Goal: Information Seeking & Learning: Check status

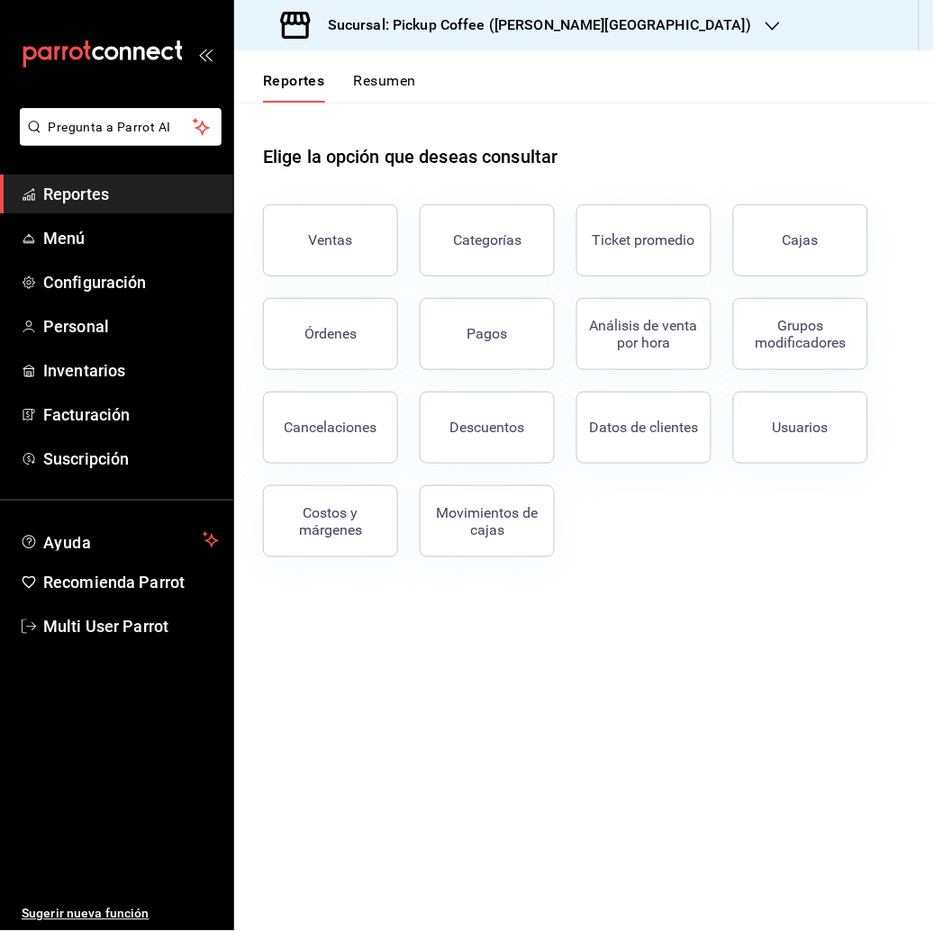
click at [766, 20] on icon "button" at bounding box center [773, 26] width 14 height 14
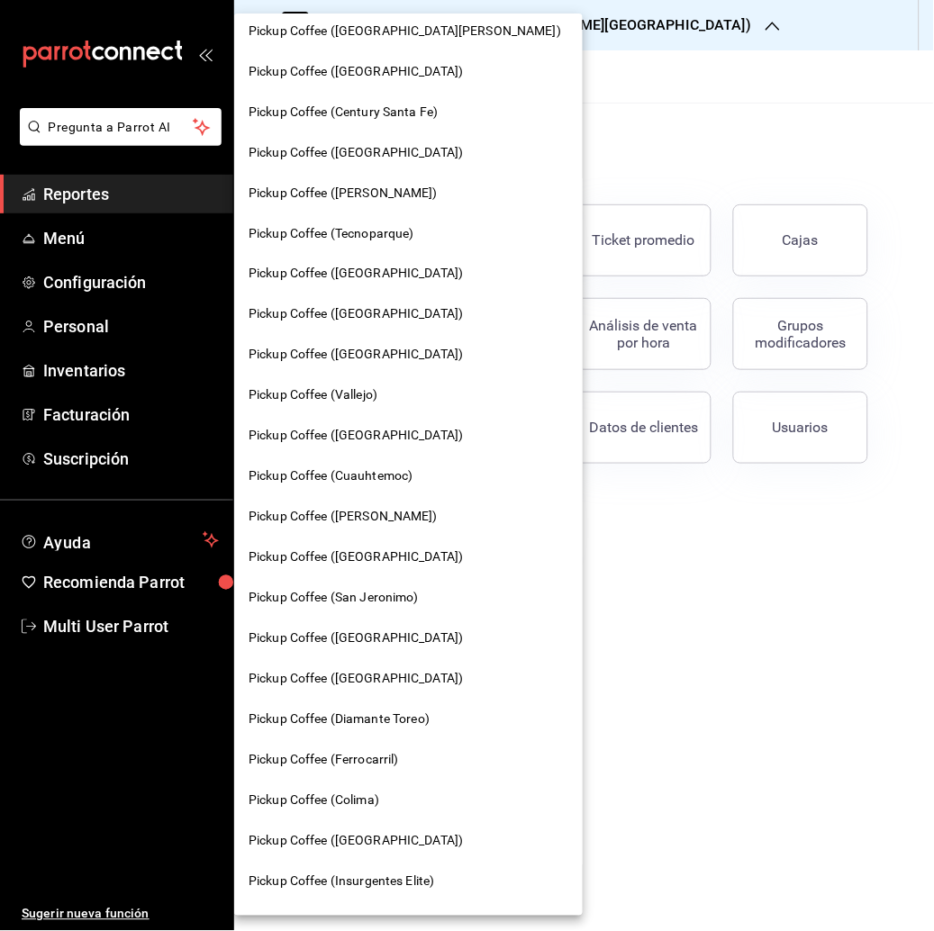
scroll to position [296, 0]
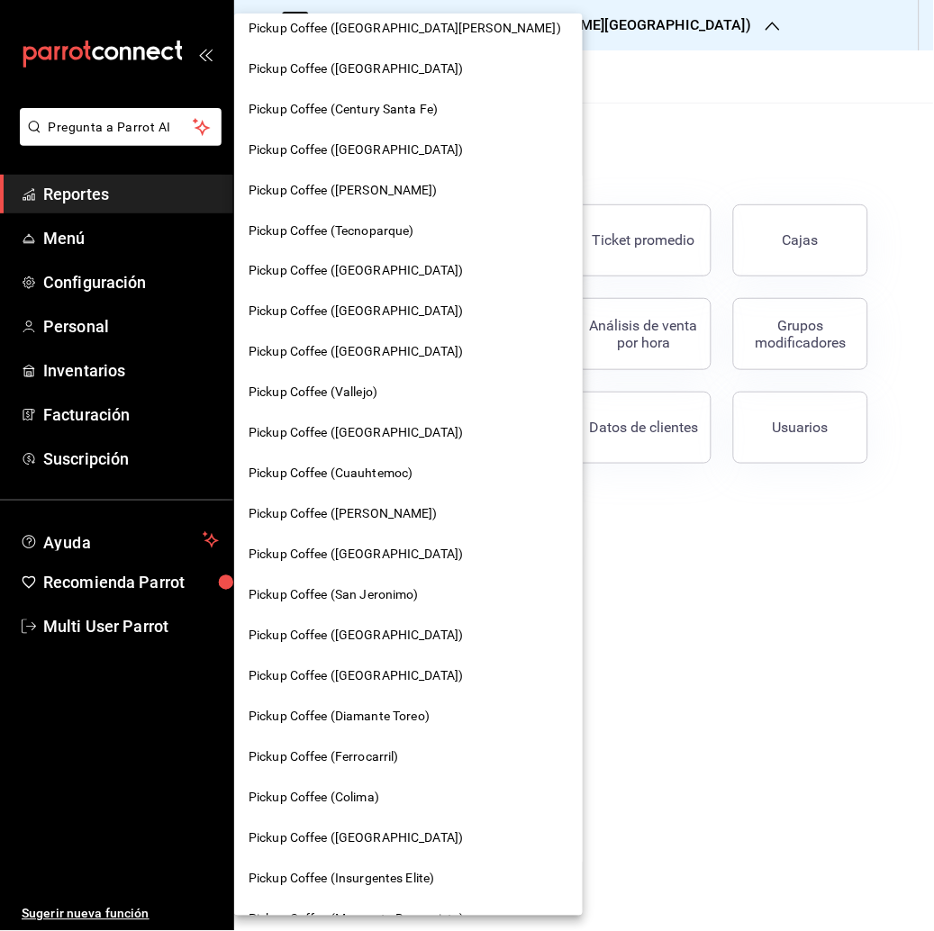
click at [378, 311] on span "Pickup Coffee ([GEOGRAPHIC_DATA])" at bounding box center [356, 312] width 214 height 19
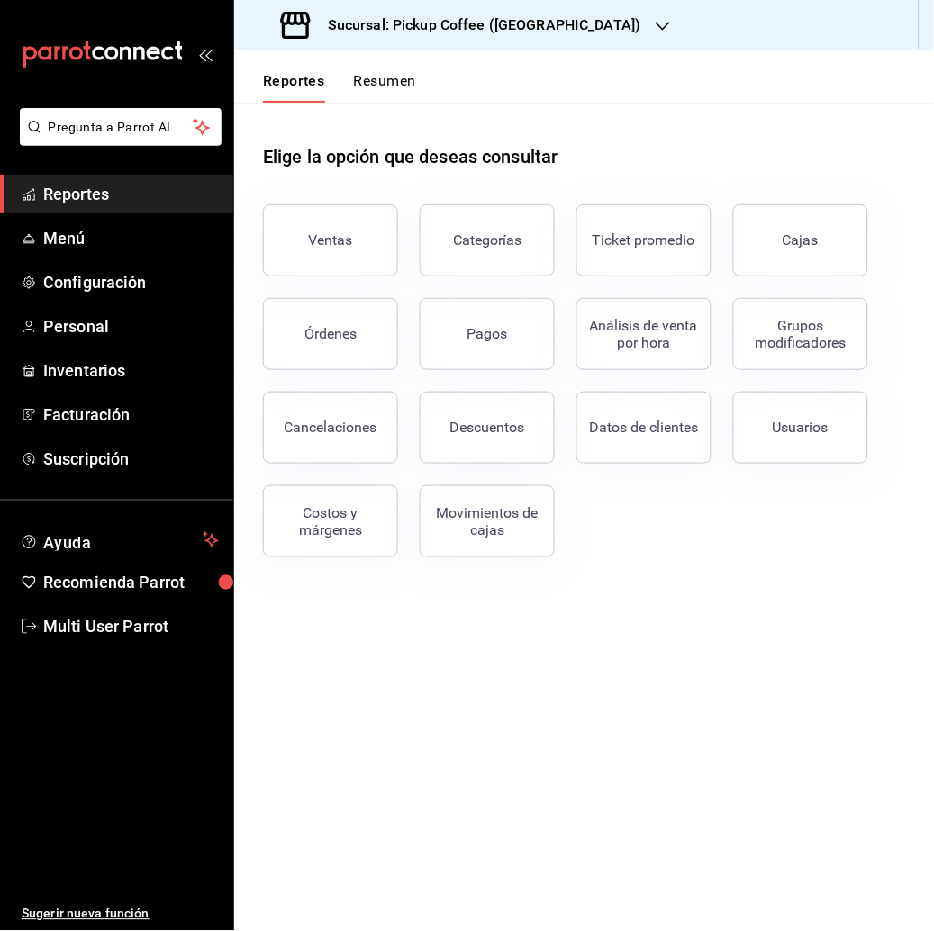
click at [383, 78] on button "Resumen" at bounding box center [385, 87] width 62 height 31
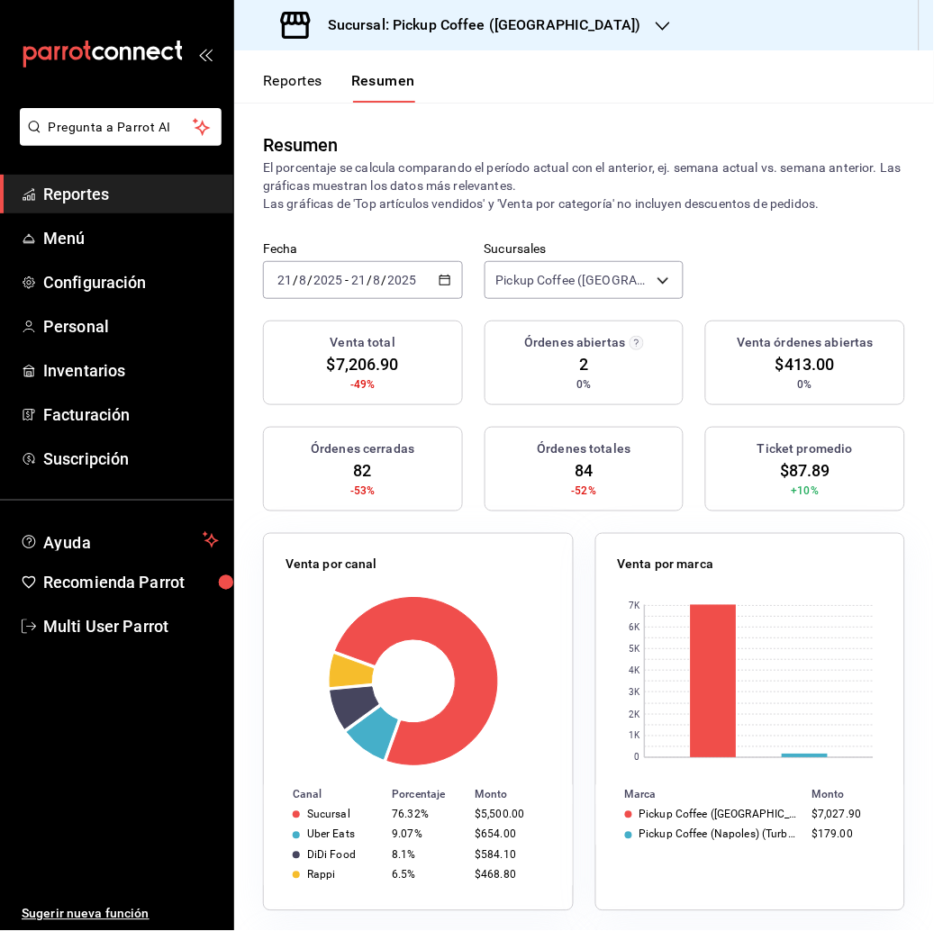
click at [440, 282] on \(Stroke\) "button" at bounding box center [445, 281] width 11 height 10
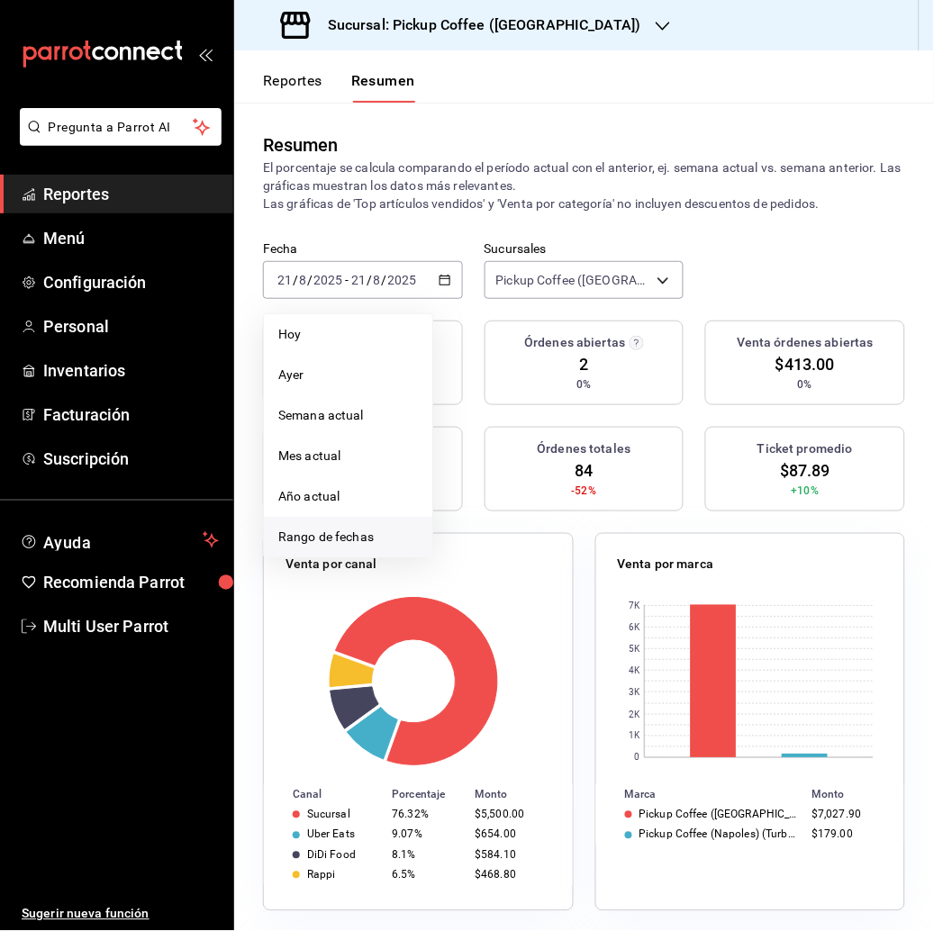
click at [325, 531] on span "Rango de fechas" at bounding box center [348, 537] width 140 height 19
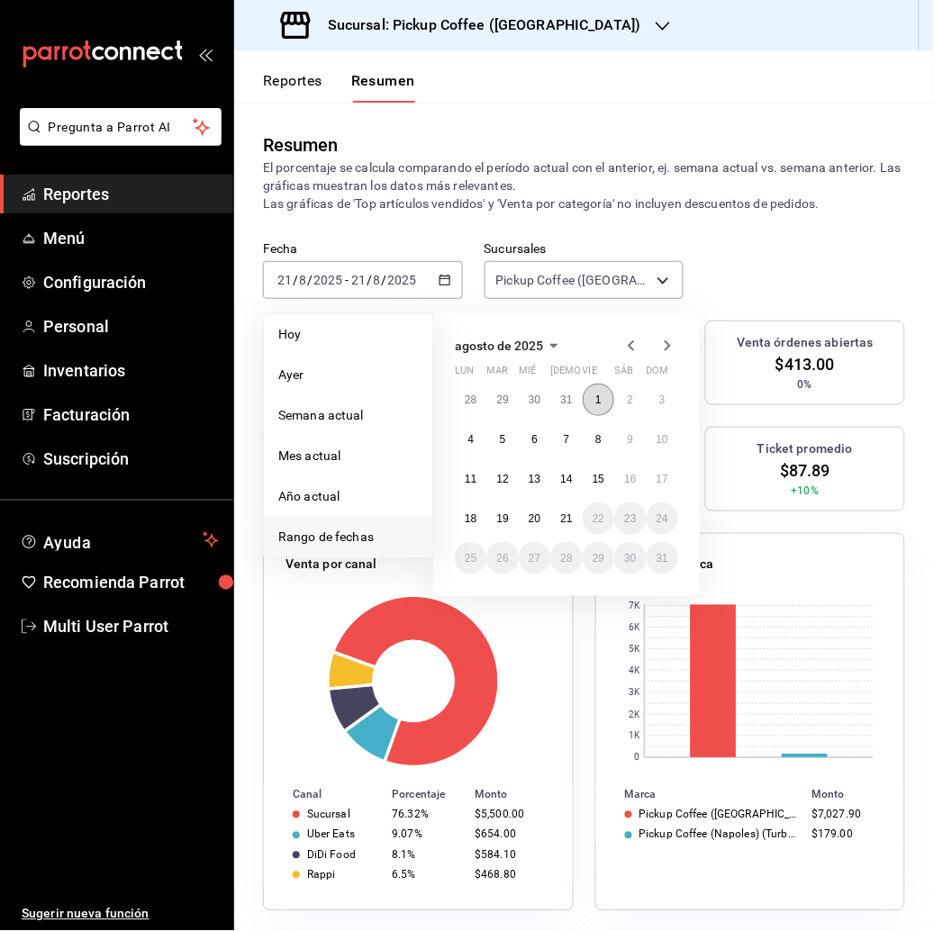
click at [600, 397] on abbr "1" at bounding box center [598, 400] width 6 height 13
click at [530, 514] on abbr "20" at bounding box center [535, 518] width 12 height 13
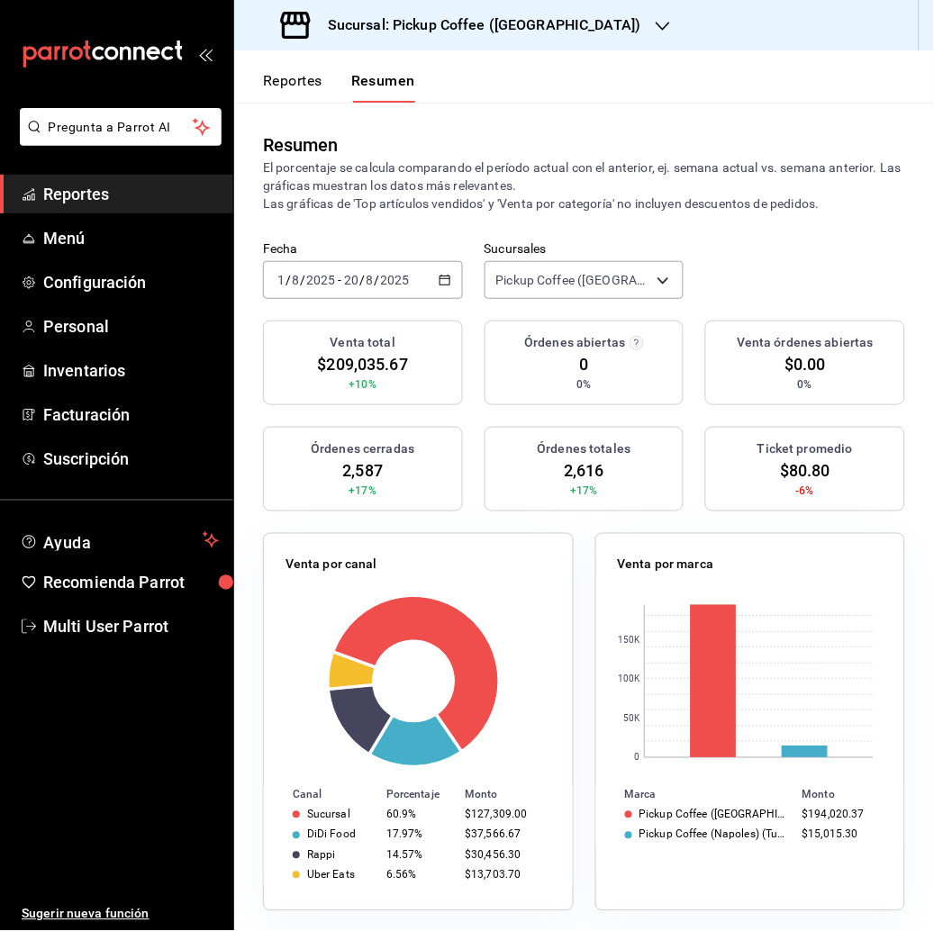
click at [656, 19] on icon "button" at bounding box center [663, 26] width 14 height 14
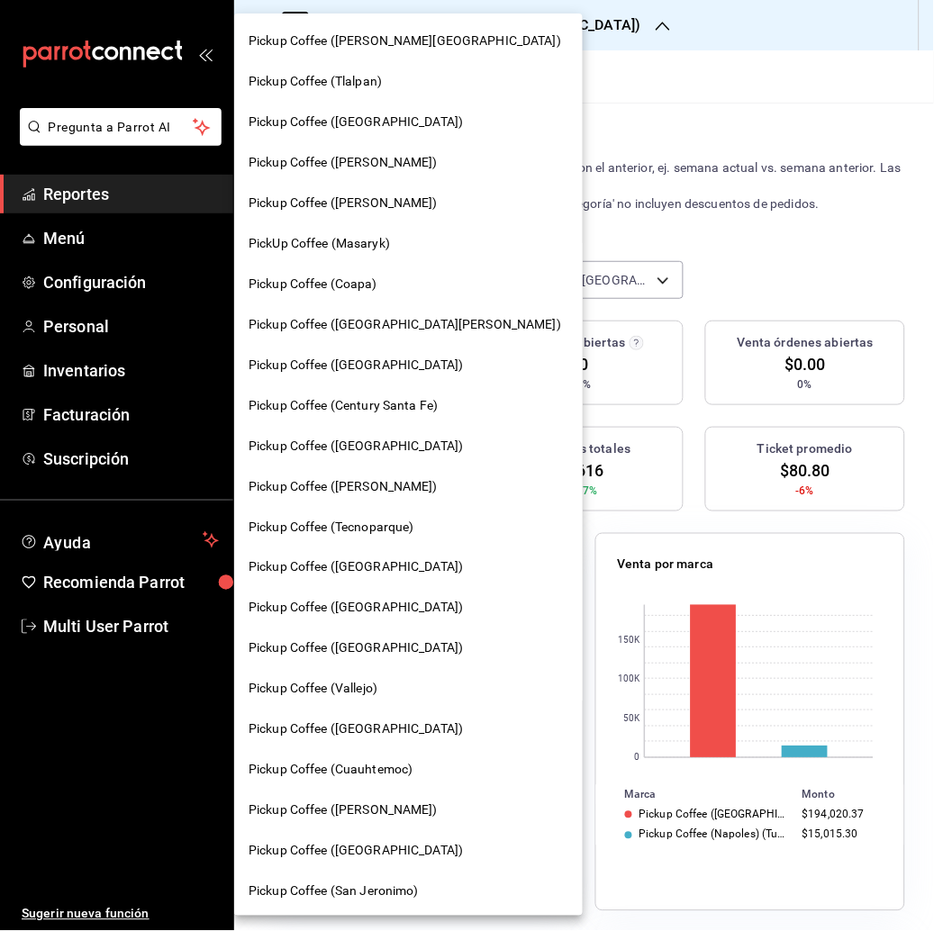
click at [406, 27] on div "Pickup Coffee ([PERSON_NAME][GEOGRAPHIC_DATA])" at bounding box center [408, 41] width 349 height 41
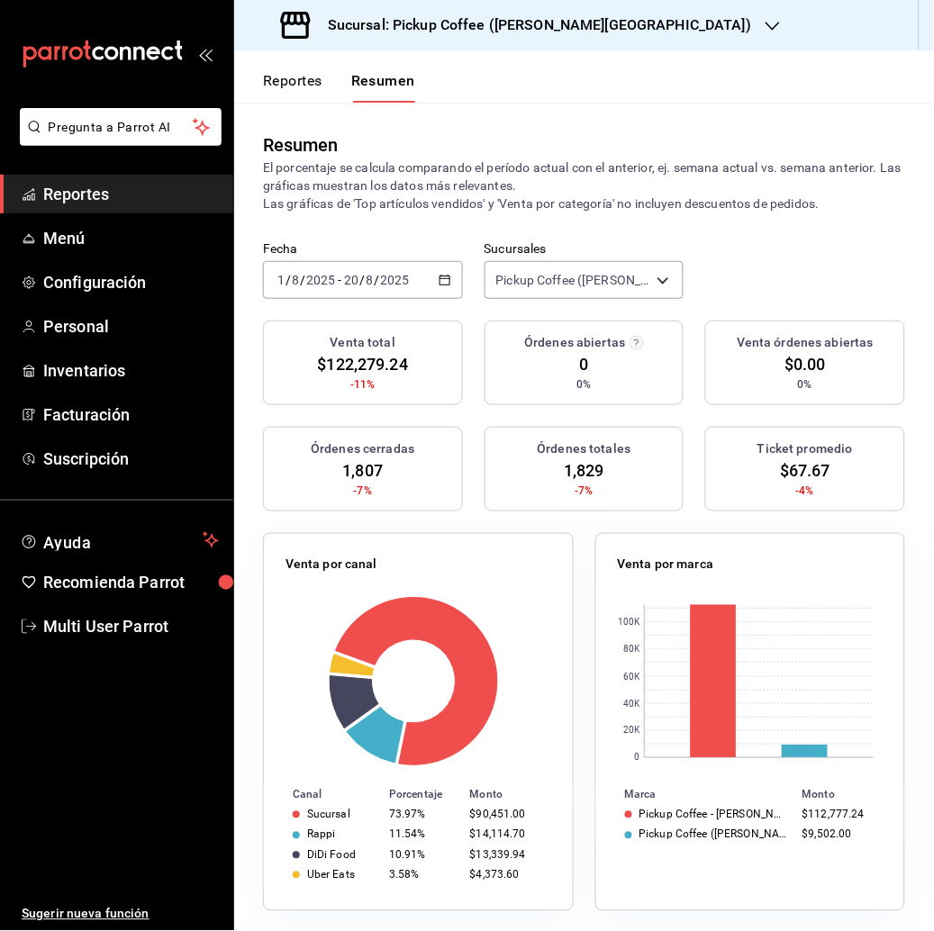
click at [766, 23] on icon "button" at bounding box center [773, 26] width 14 height 14
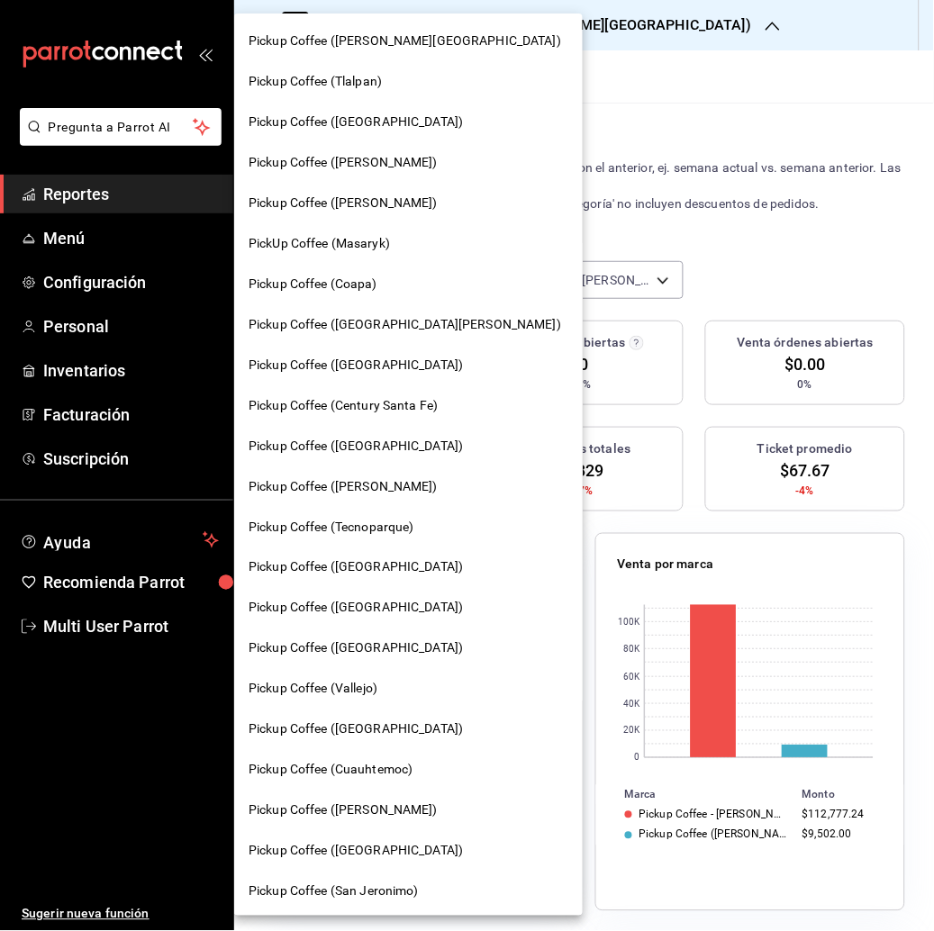
click at [411, 195] on div "Pickup Coffee ([PERSON_NAME])" at bounding box center [409, 203] width 320 height 19
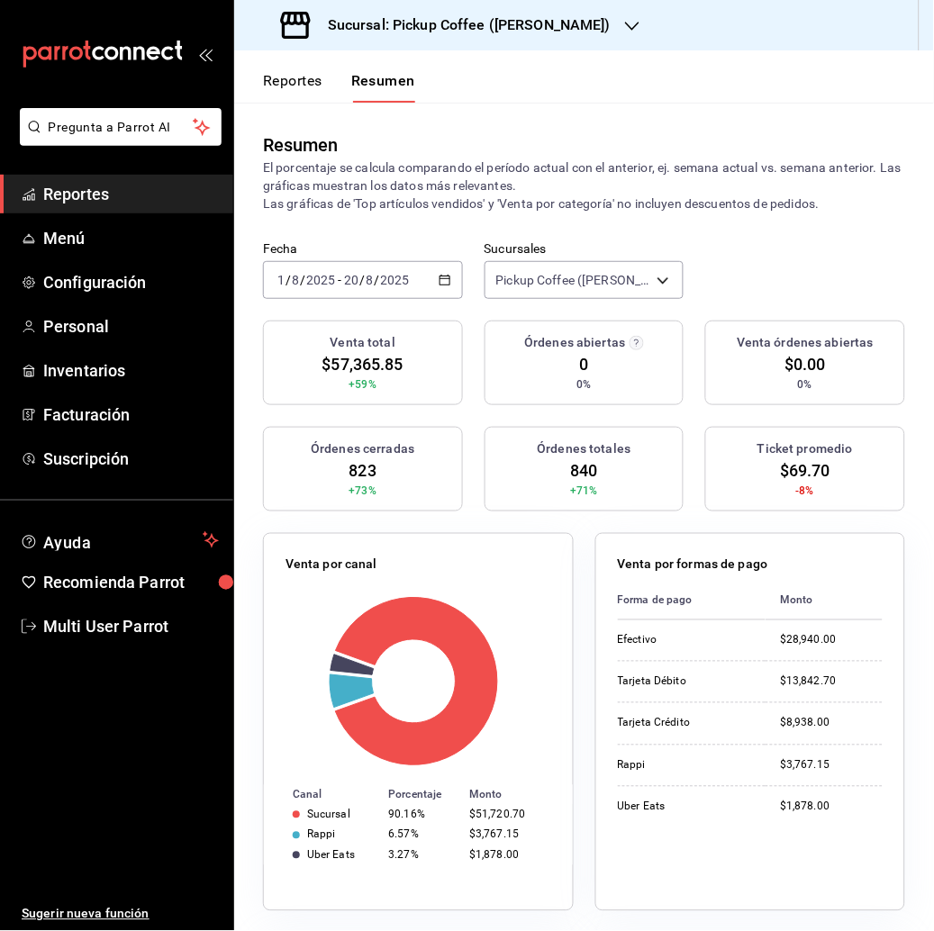
click at [597, 9] on div "Sucursal: Pickup Coffee (Dr Andrade)" at bounding box center [448, 25] width 398 height 50
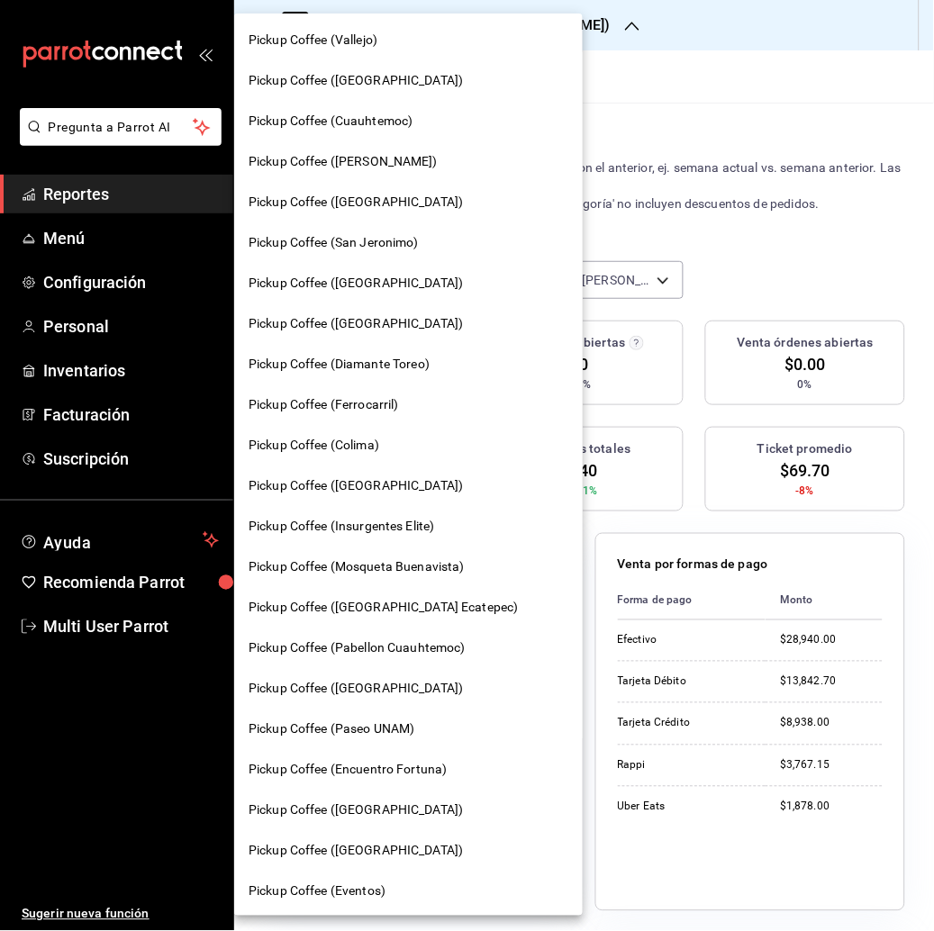
scroll to position [651, 0]
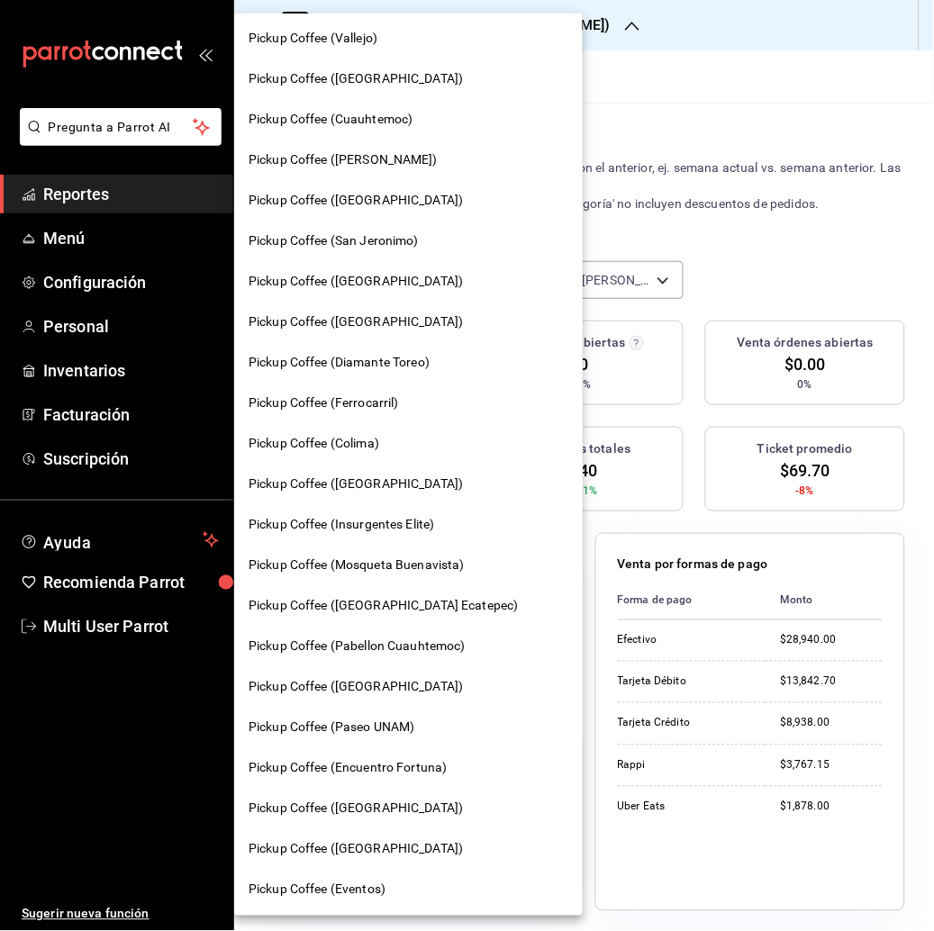
click at [380, 807] on span "Pickup Coffee ([GEOGRAPHIC_DATA])" at bounding box center [356, 808] width 214 height 19
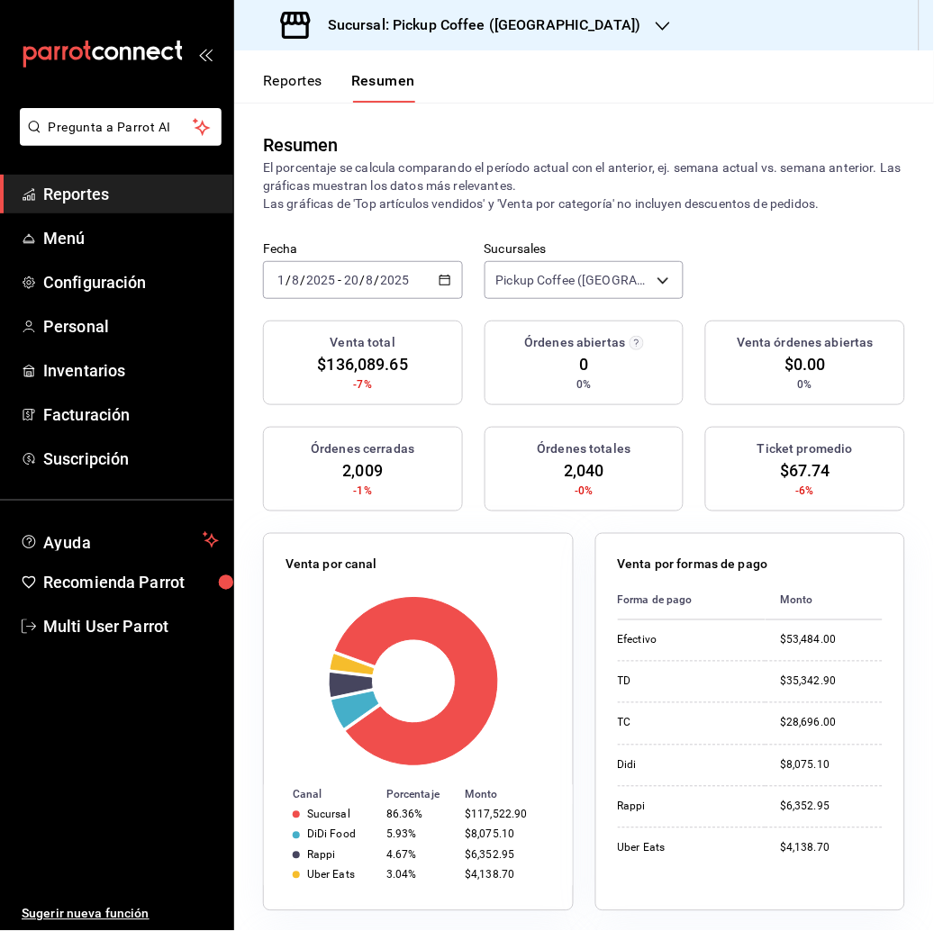
click at [656, 26] on icon "button" at bounding box center [663, 26] width 14 height 14
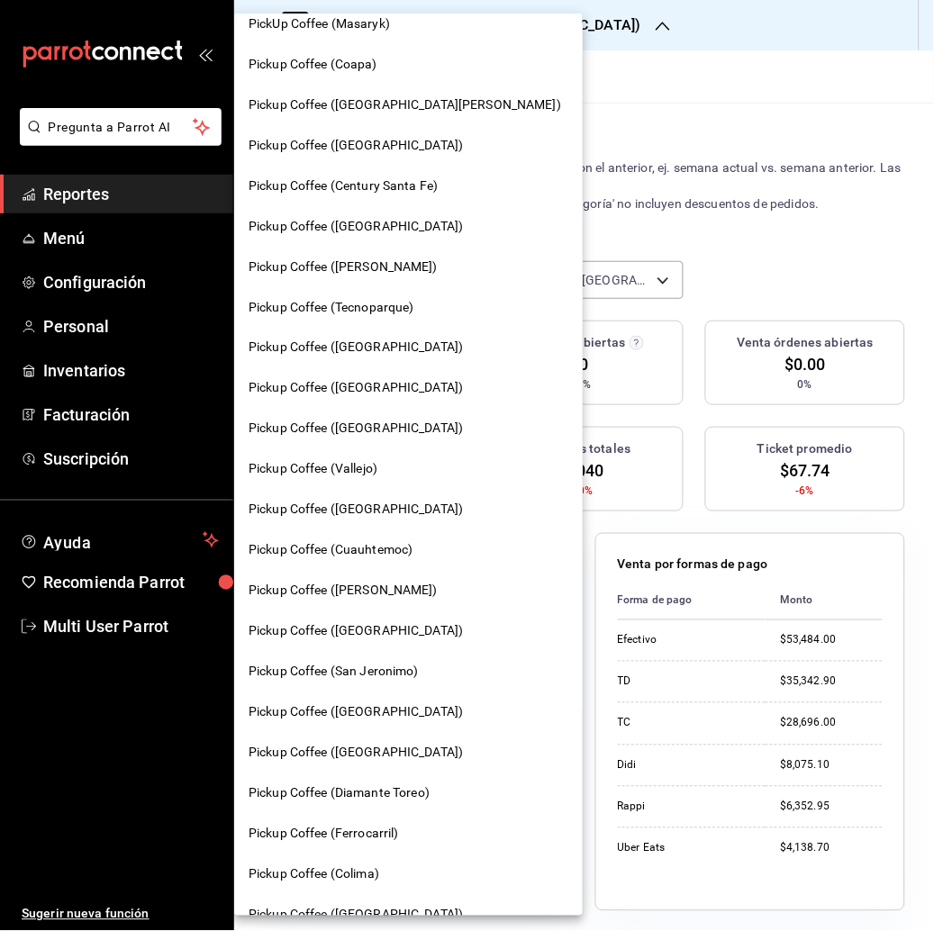
scroll to position [221, 0]
click at [356, 621] on span "Pickup Coffee ([GEOGRAPHIC_DATA])" at bounding box center [356, 630] width 214 height 19
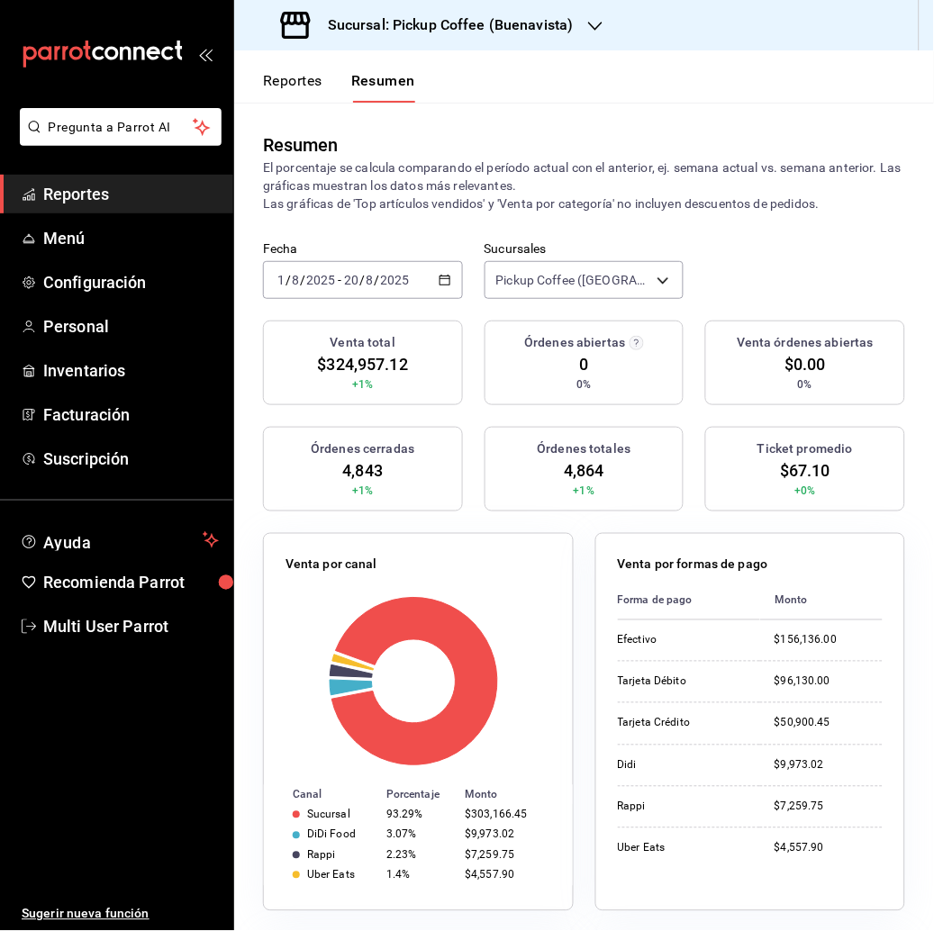
click at [583, 18] on div "Sucursal: Pickup Coffee (Buenavista)" at bounding box center [429, 25] width 361 height 50
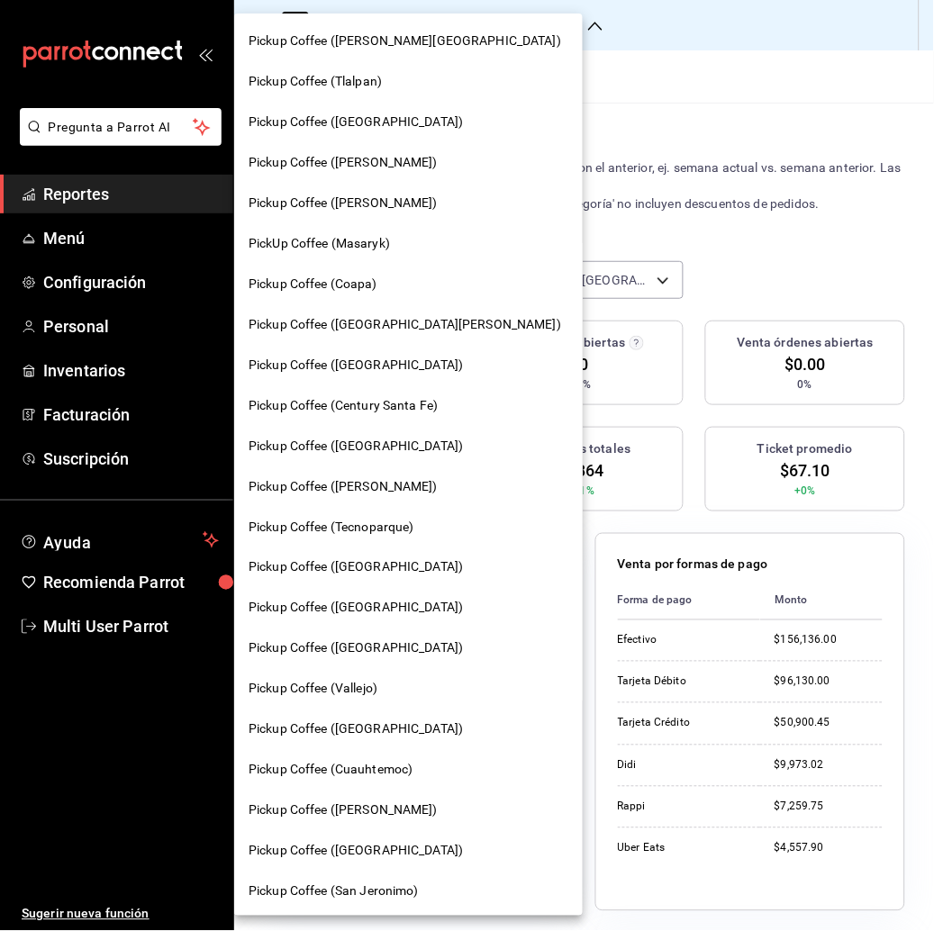
click at [621, 95] on div at bounding box center [467, 465] width 934 height 931
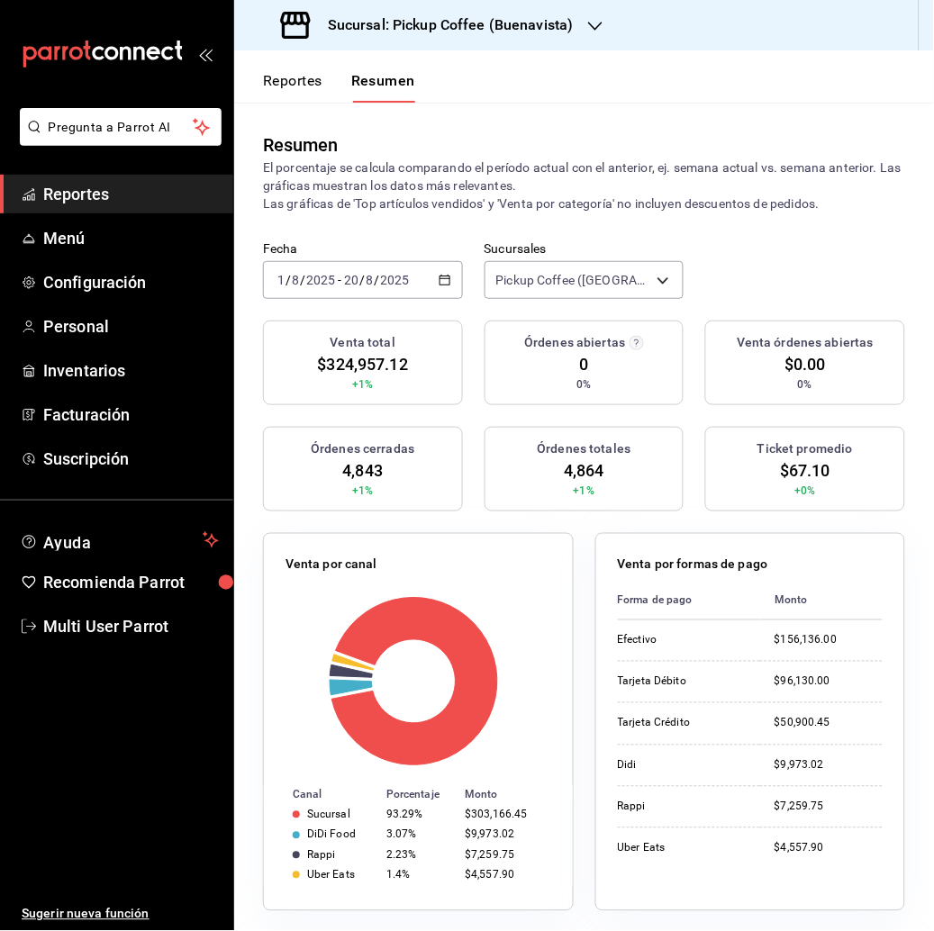
click at [304, 77] on button "Reportes" at bounding box center [292, 87] width 59 height 31
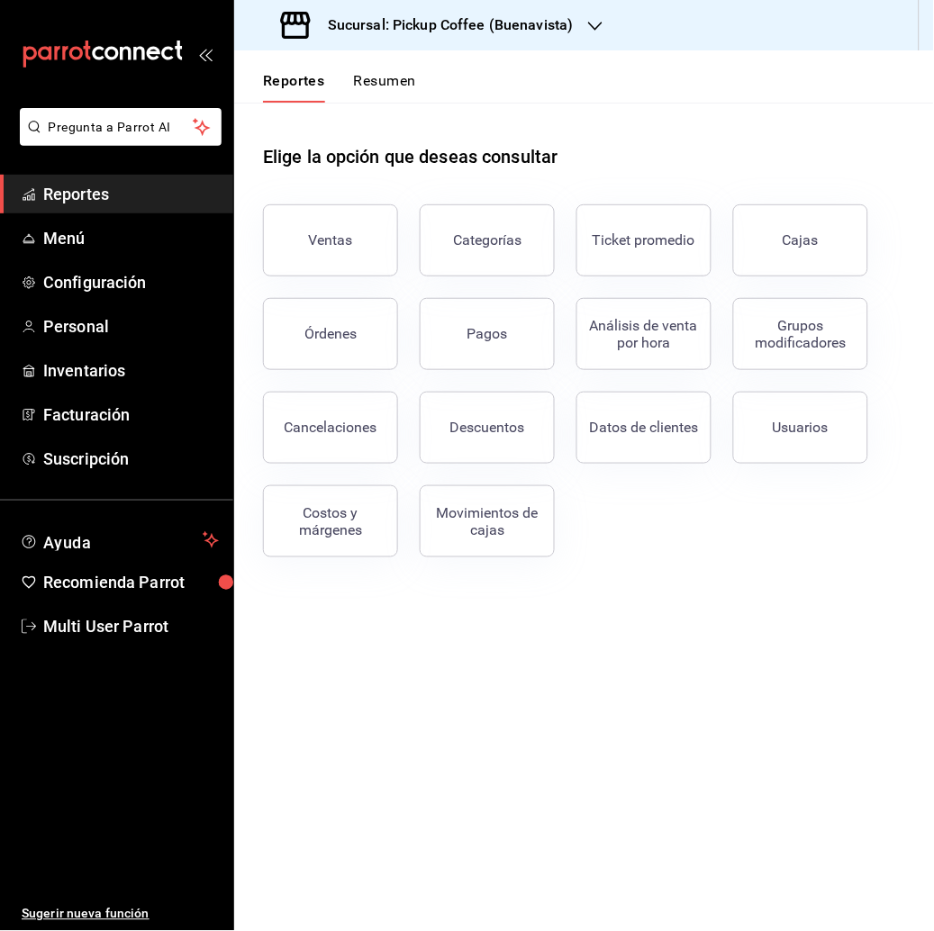
click at [391, 83] on button "Resumen" at bounding box center [385, 87] width 62 height 31
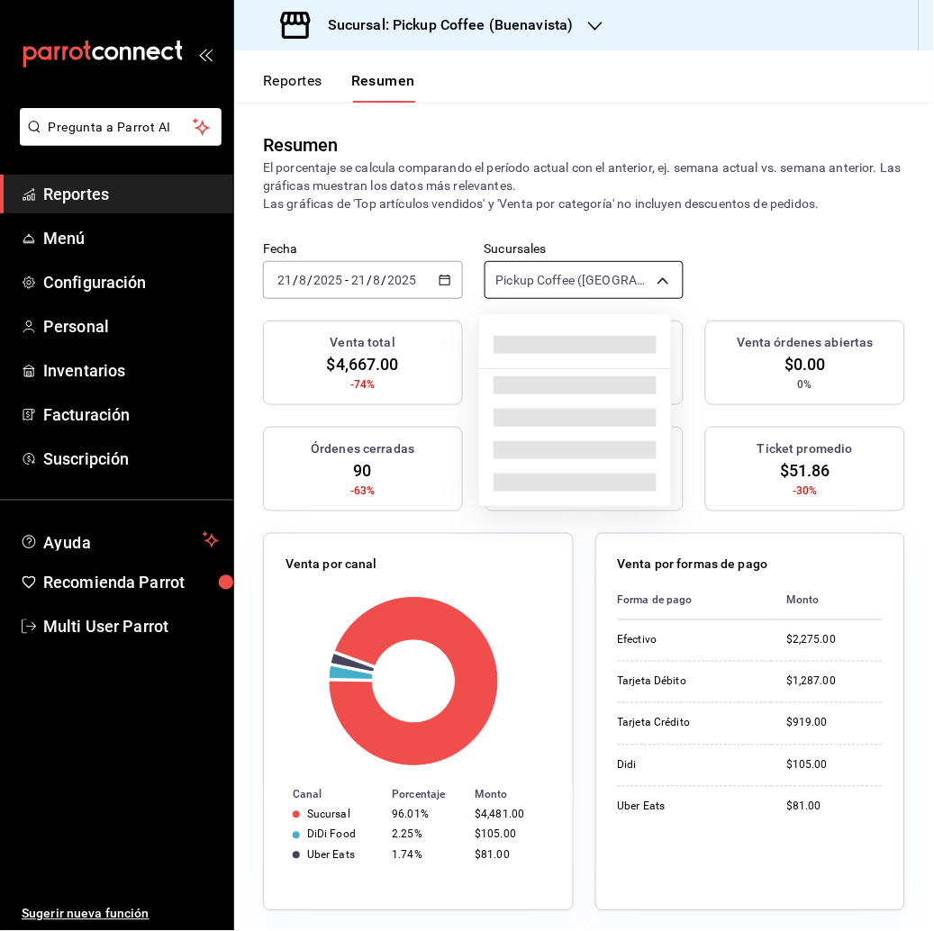
click at [648, 268] on body "Pregunta a Parrot AI Reportes Menú Configuración Personal Inventarios Facturaci…" at bounding box center [467, 465] width 934 height 931
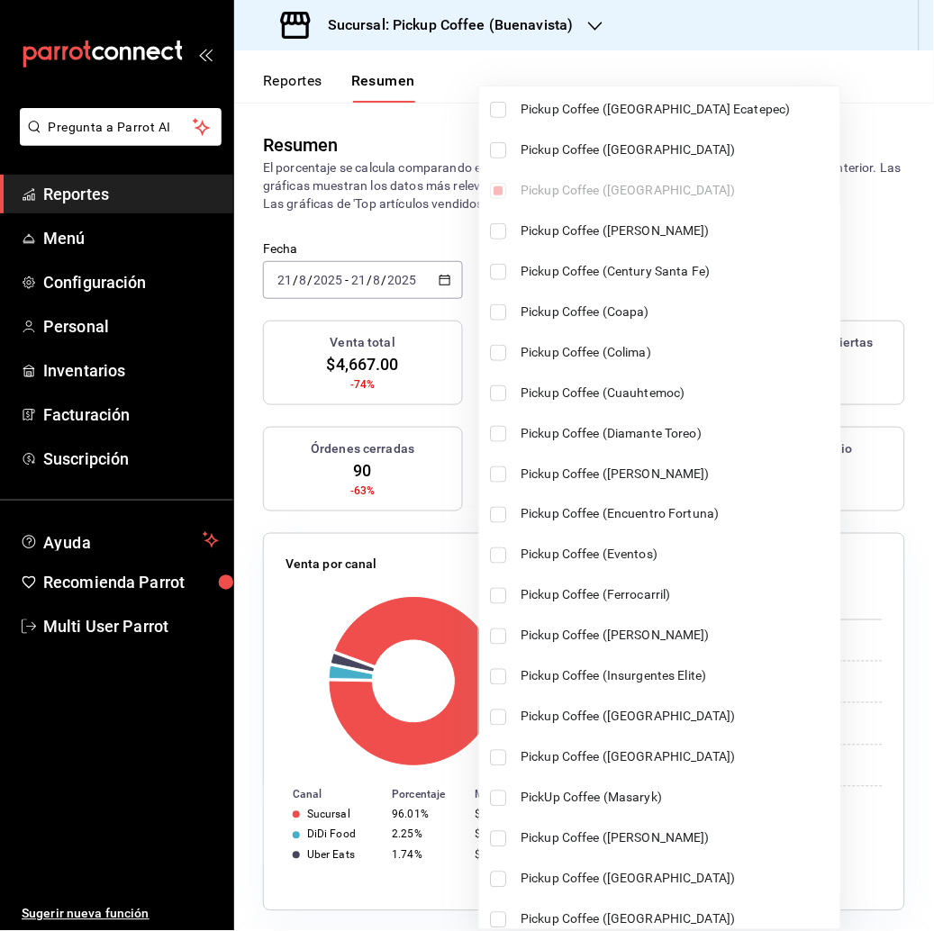
scroll to position [115, 0]
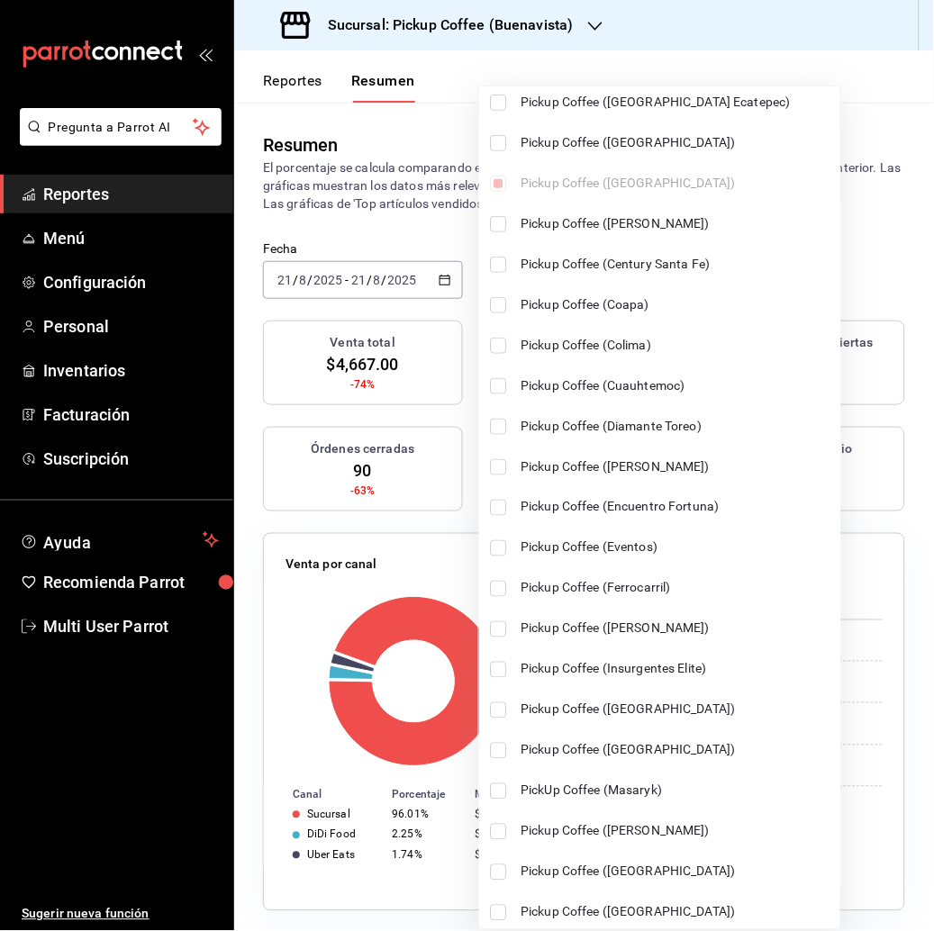
click at [503, 467] on input "checkbox" at bounding box center [498, 467] width 16 height 16
checkbox input "true"
type input "[object Object],[object Object]"
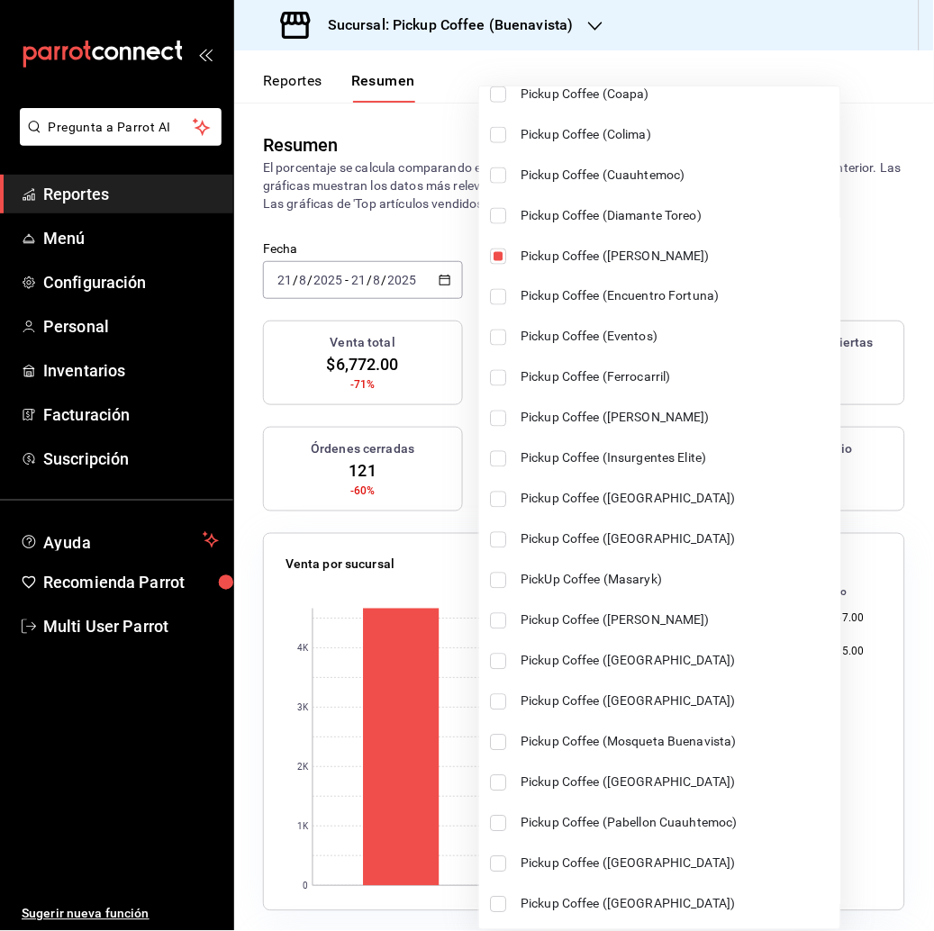
scroll to position [327, 0]
click at [501, 537] on input "checkbox" at bounding box center [498, 539] width 16 height 16
checkbox input "true"
type input "[object Object],[object Object],[object Object]"
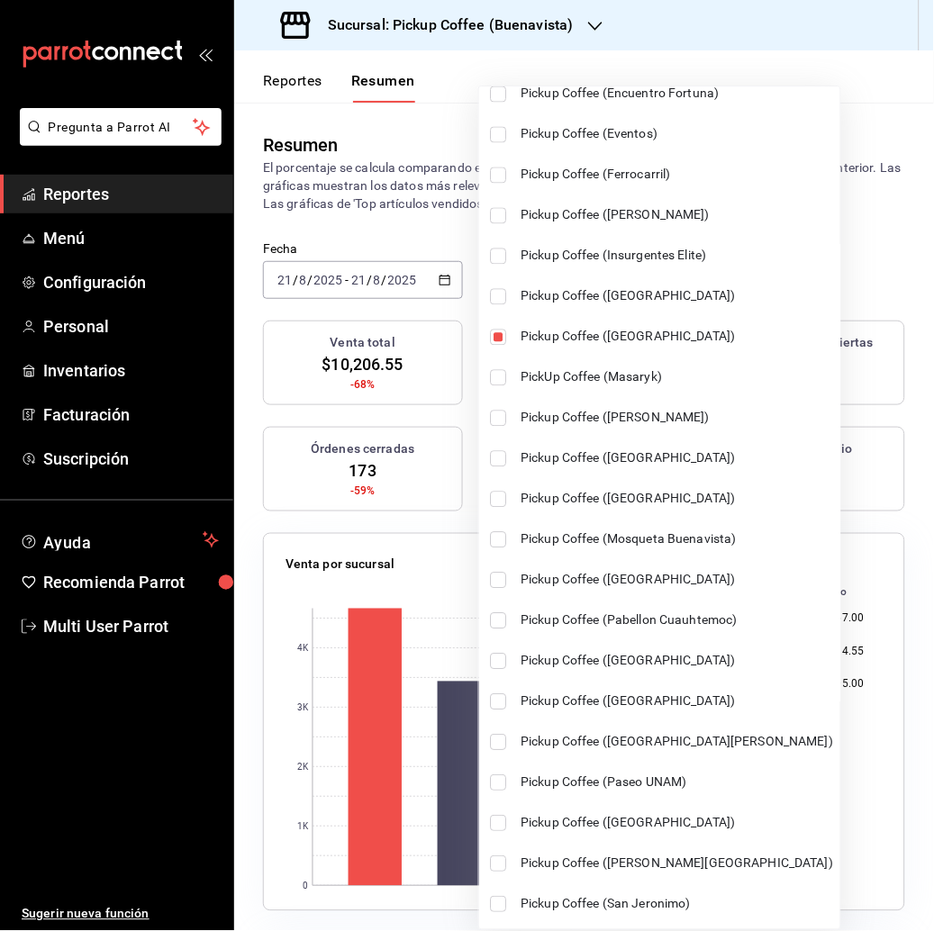
scroll to position [557, 0]
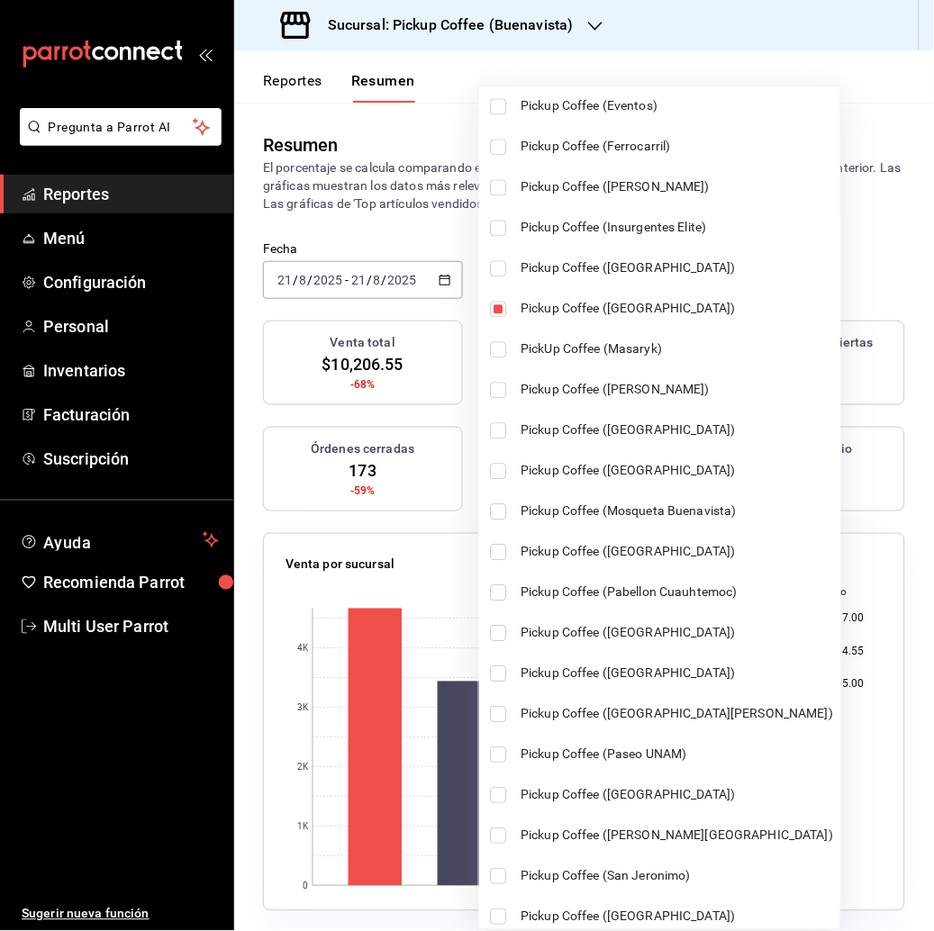
click at [502, 558] on input "checkbox" at bounding box center [498, 553] width 16 height 16
checkbox input "true"
type input "[object Object],[object Object],[object Object],[object Object]"
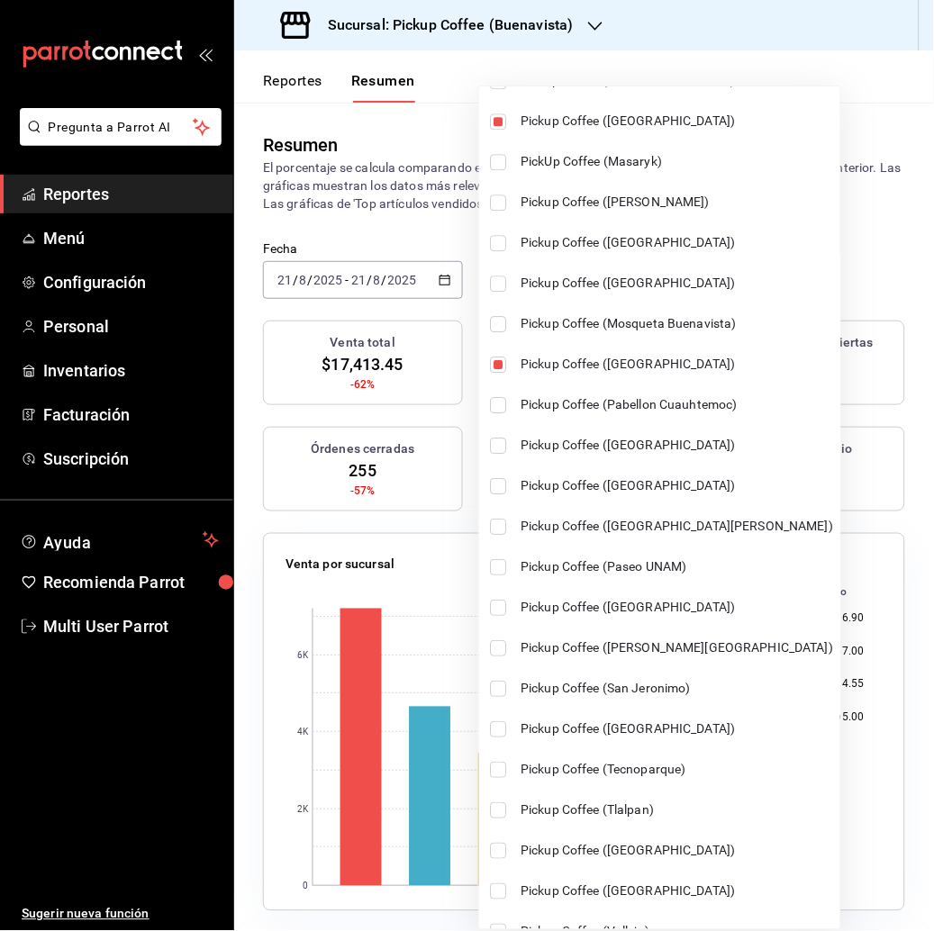
scroll to position [768, 0]
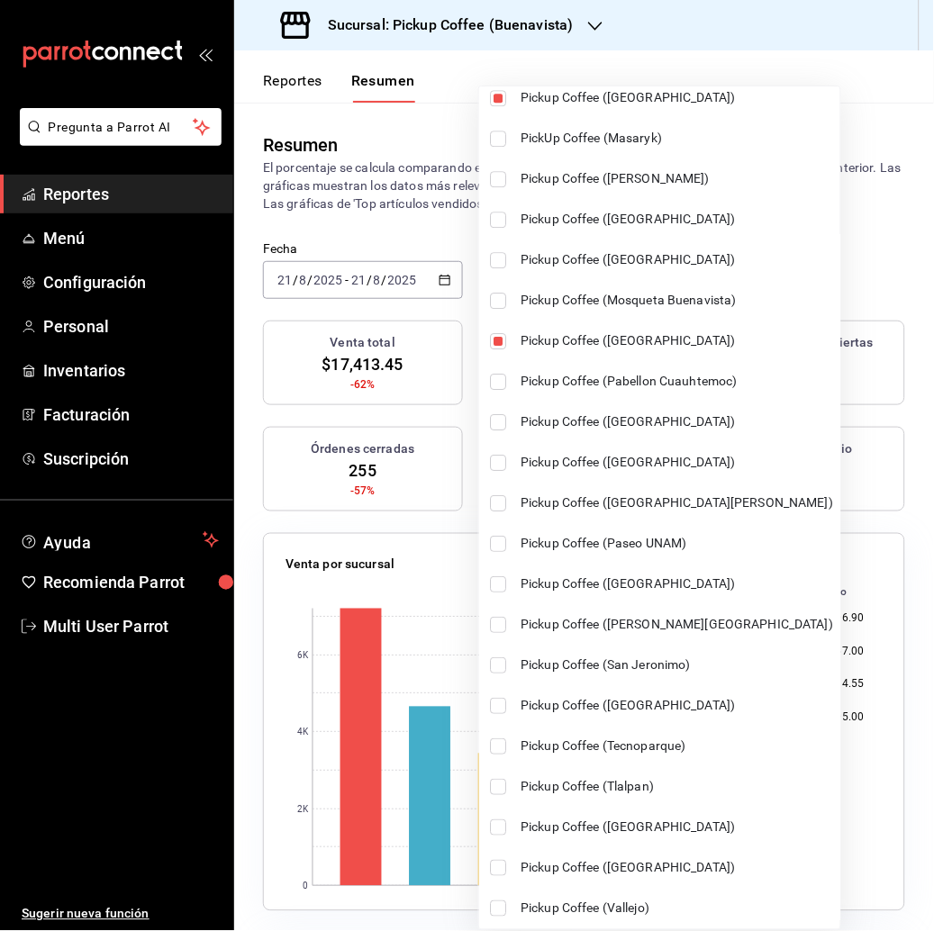
click at [504, 625] on input "checkbox" at bounding box center [498, 625] width 16 height 16
checkbox input "true"
type input "[object Object],[object Object],[object Object],[object Object],[object Object]"
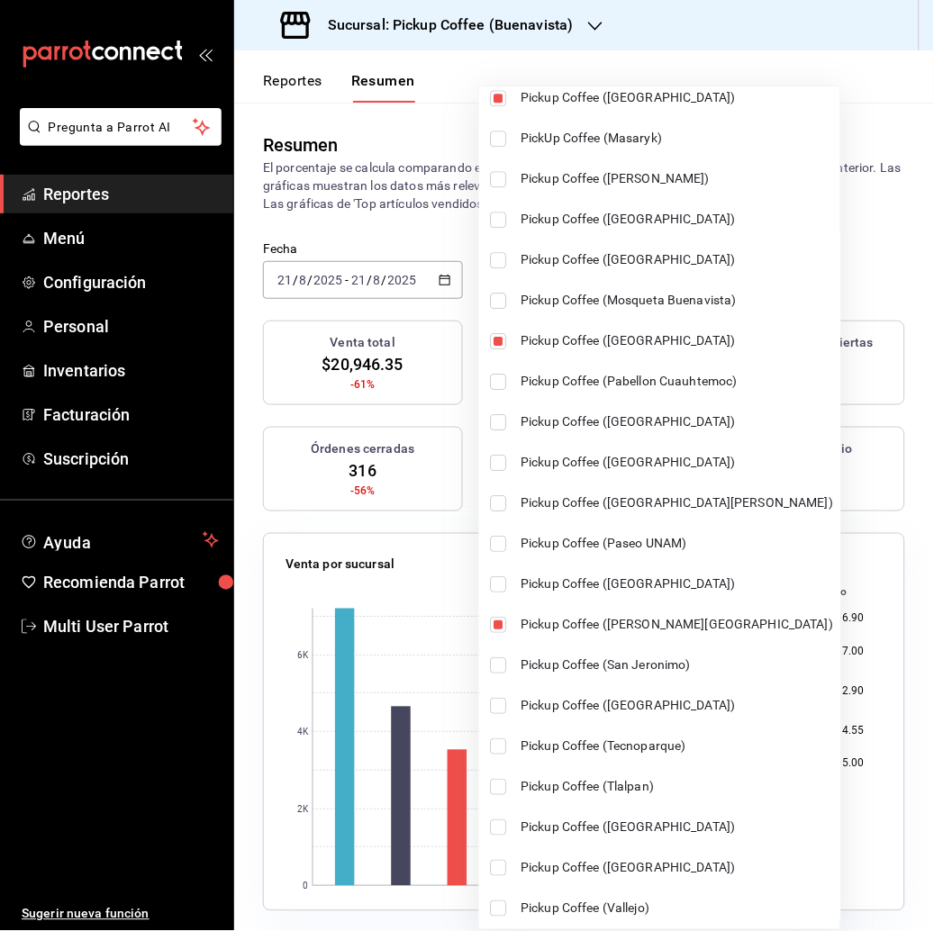
scroll to position [774, 0]
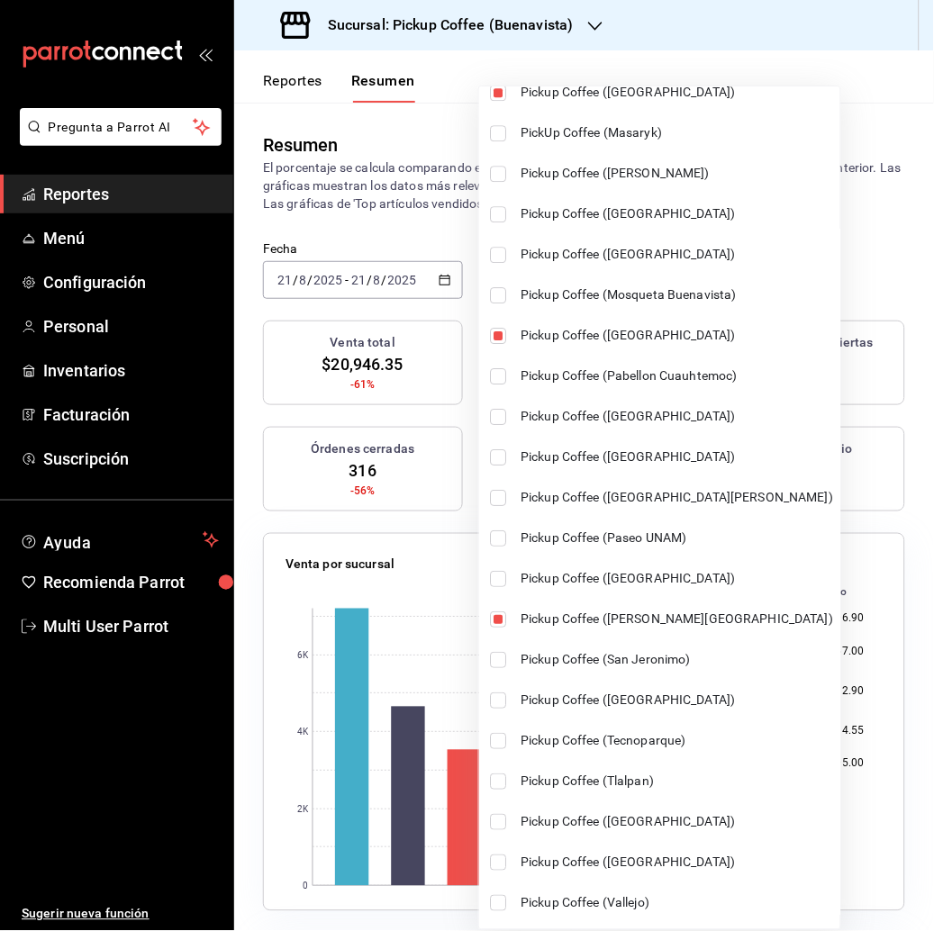
click at [888, 239] on div at bounding box center [467, 465] width 934 height 931
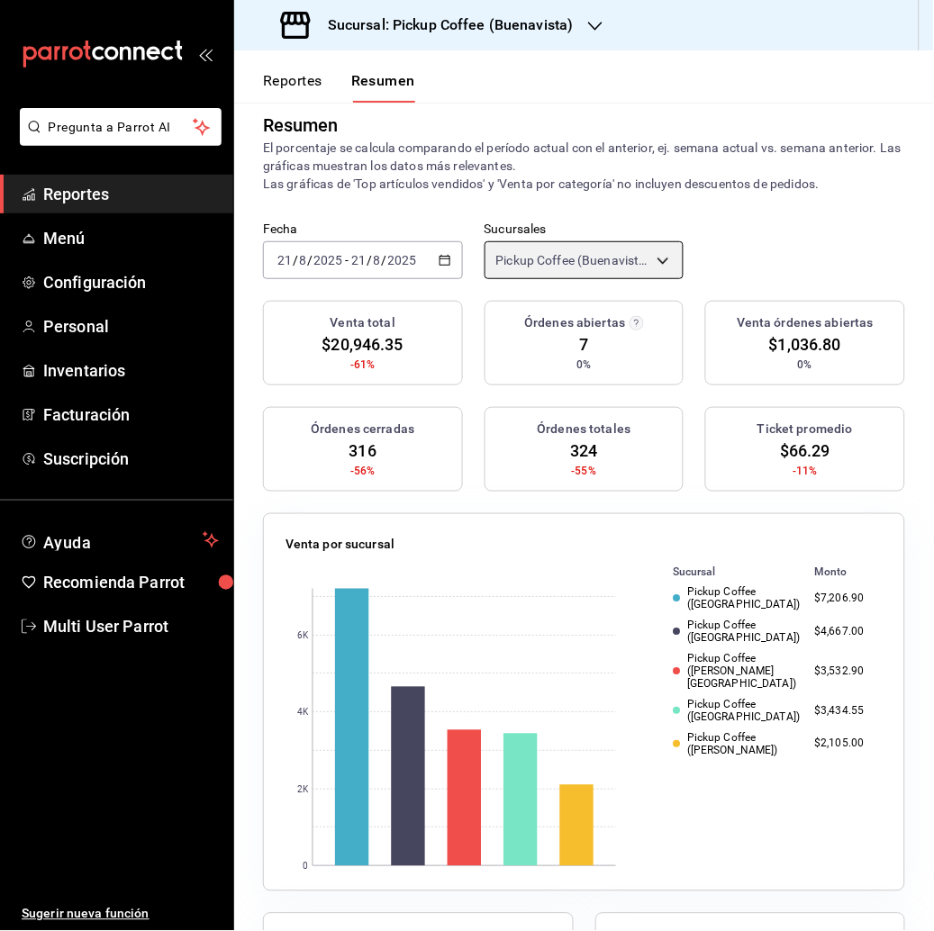
scroll to position [49, 0]
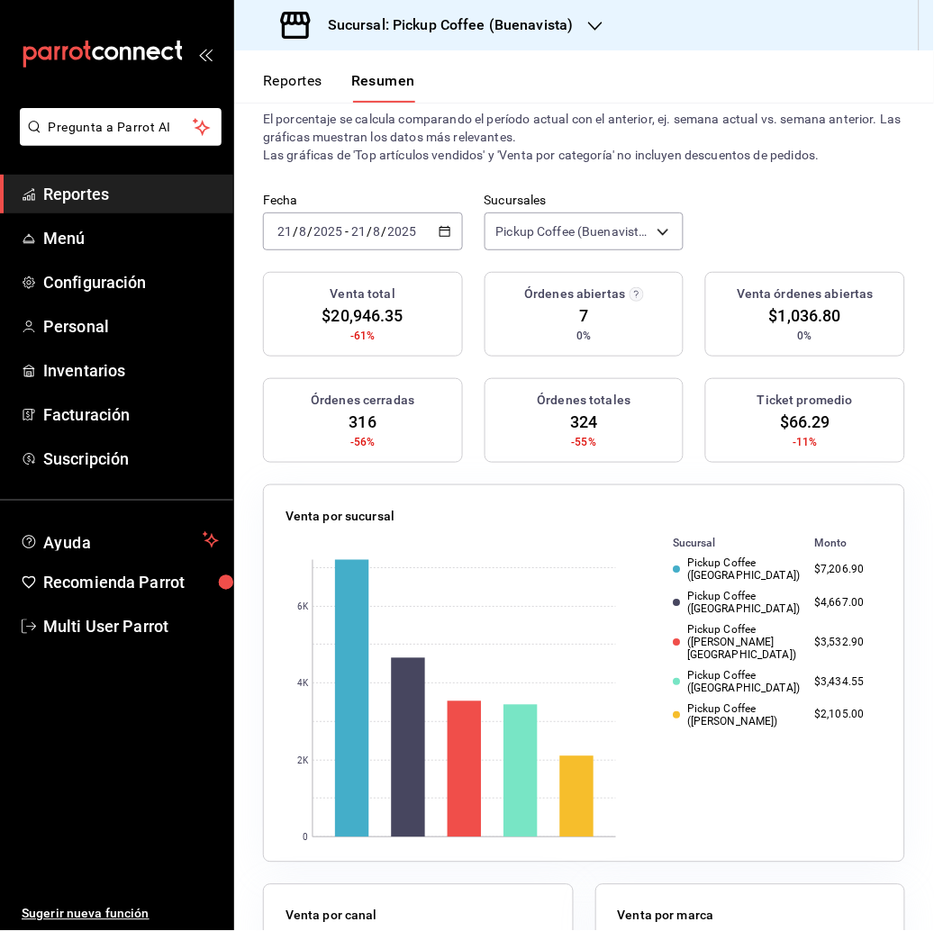
click at [439, 235] on icon "button" at bounding box center [445, 231] width 13 height 13
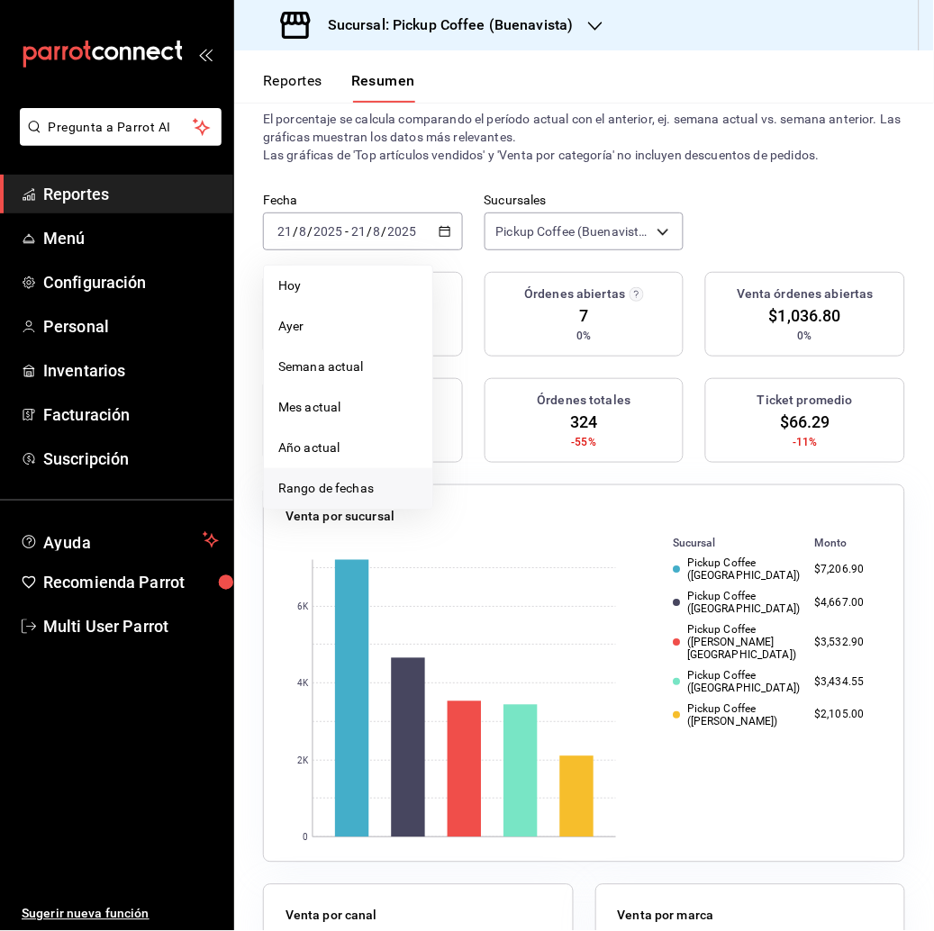
click at [367, 482] on span "Rango de fechas" at bounding box center [348, 488] width 140 height 19
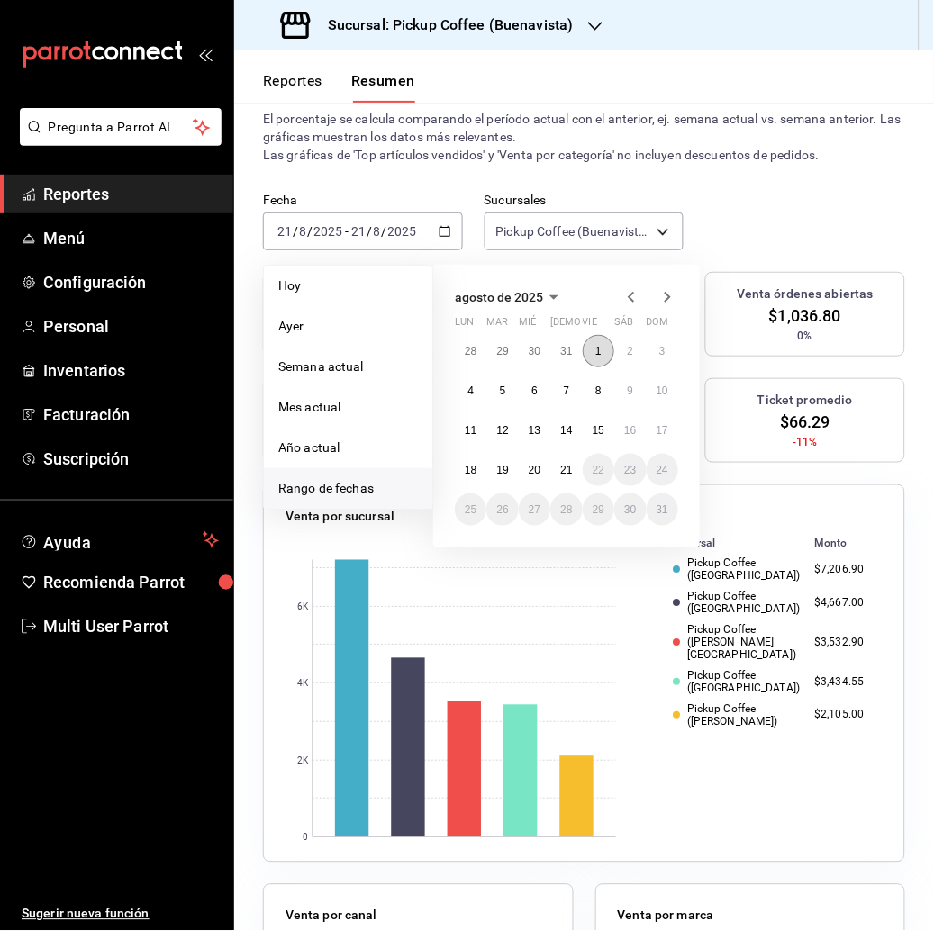
click at [594, 354] on button "1" at bounding box center [599, 351] width 32 height 32
click at [533, 472] on abbr "20" at bounding box center [535, 470] width 12 height 13
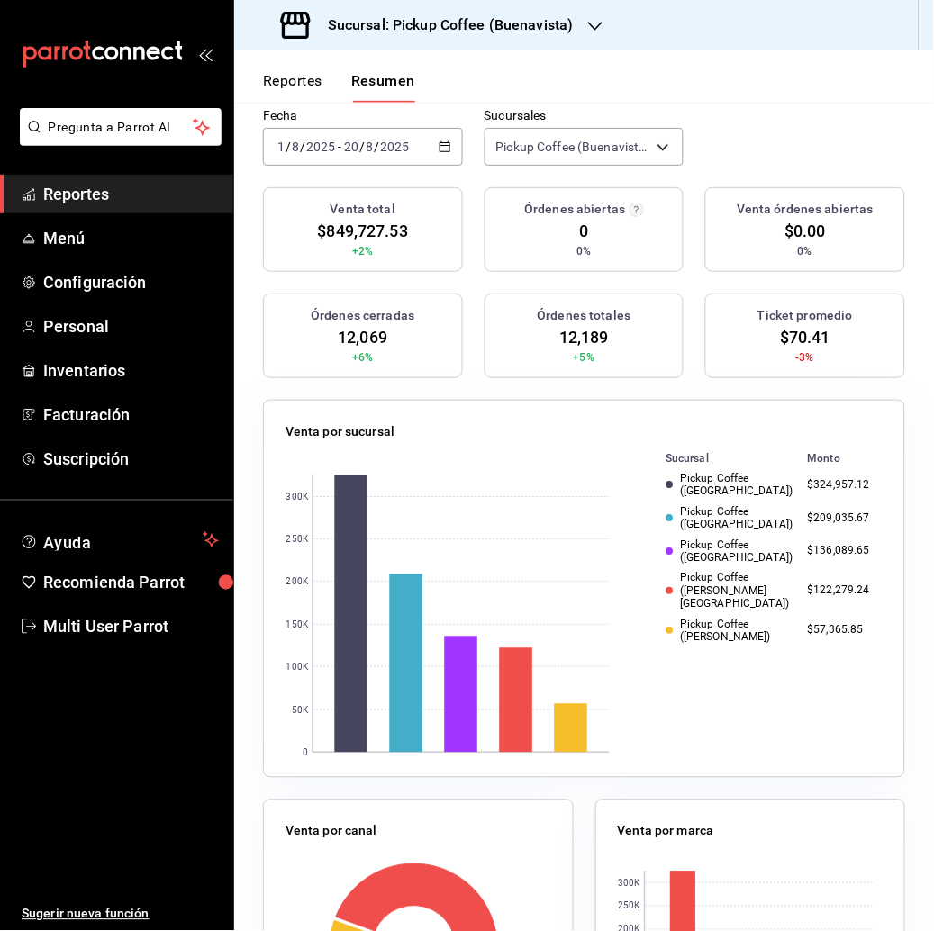
scroll to position [140, 0]
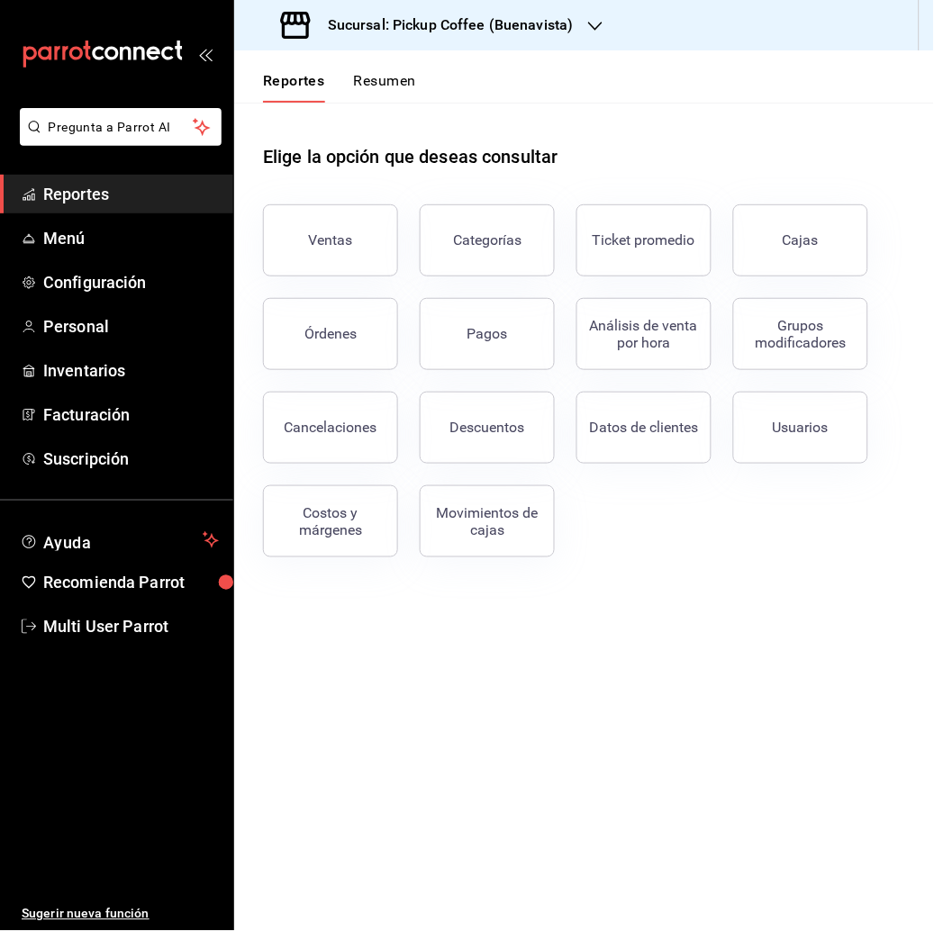
click at [595, 23] on icon "button" at bounding box center [595, 26] width 14 height 14
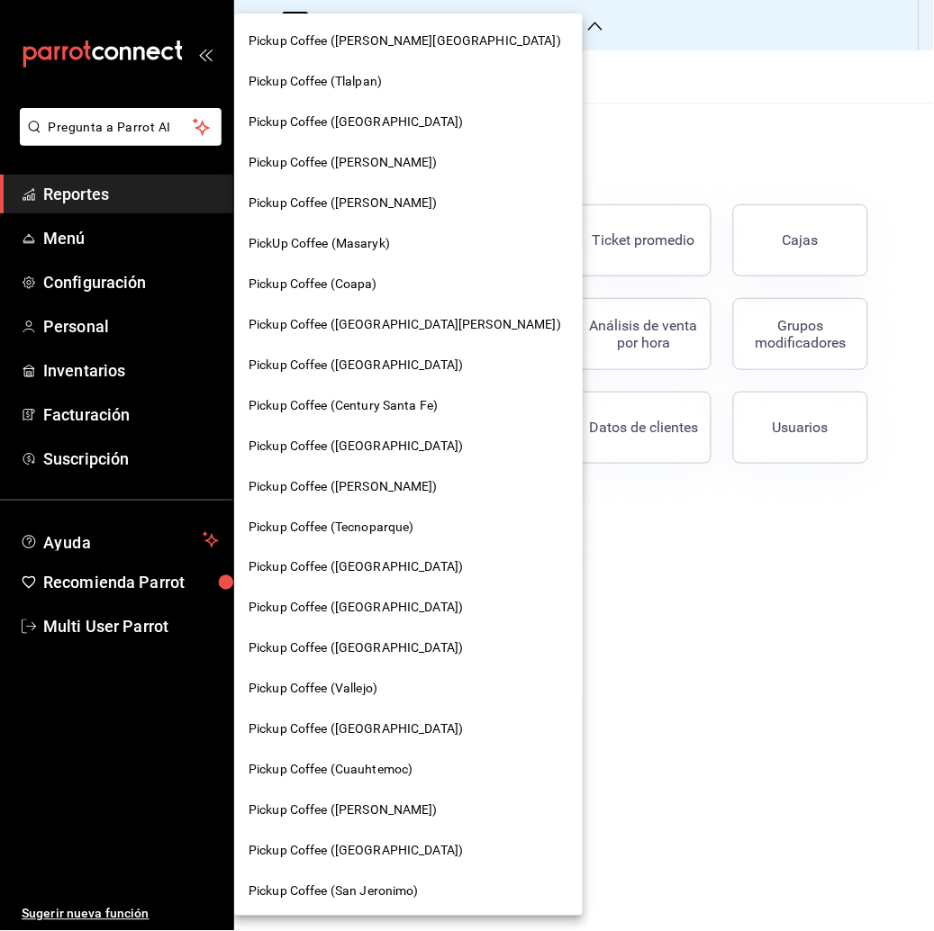
click at [671, 38] on div at bounding box center [467, 465] width 934 height 931
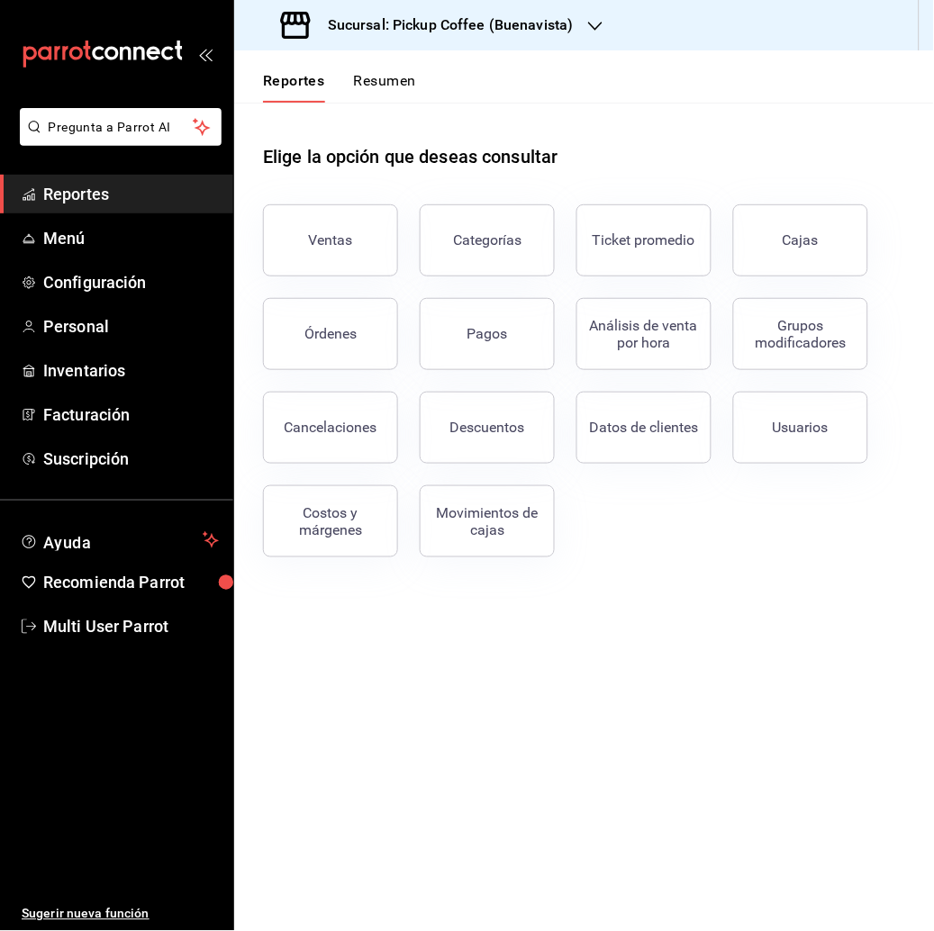
click at [397, 81] on button "Resumen" at bounding box center [385, 87] width 62 height 31
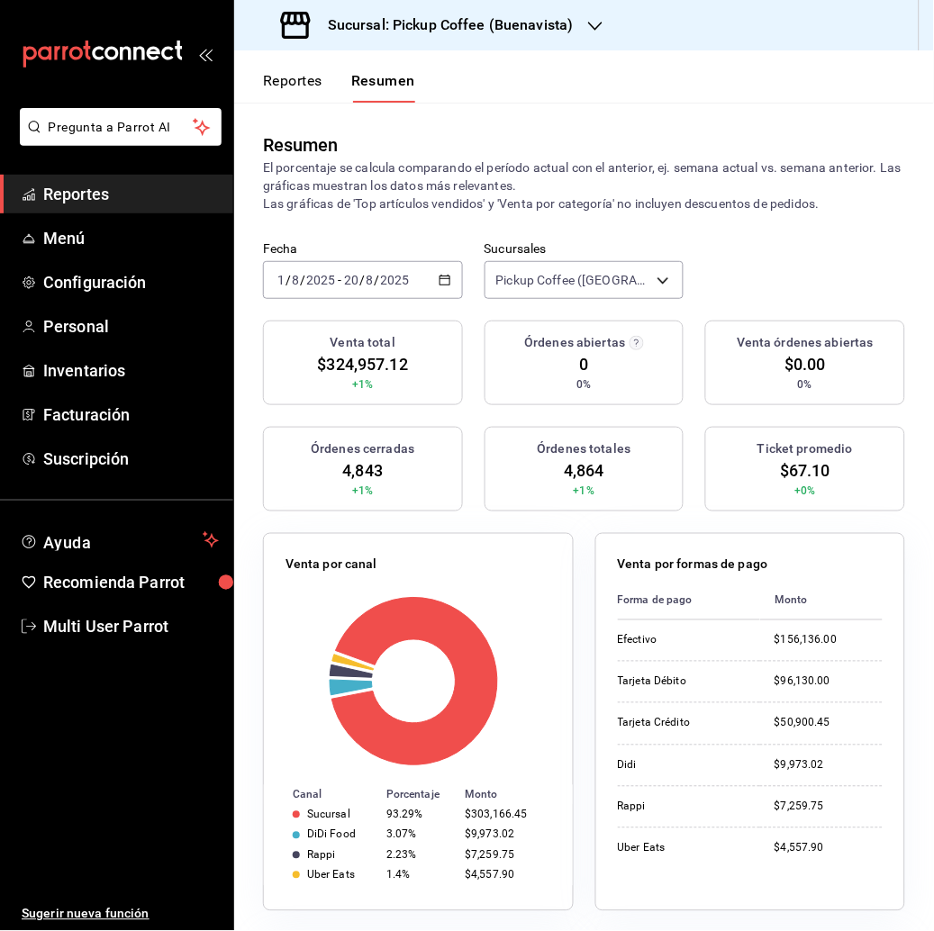
click at [441, 275] on \(Stroke\) "button" at bounding box center [441, 275] width 1 height 1
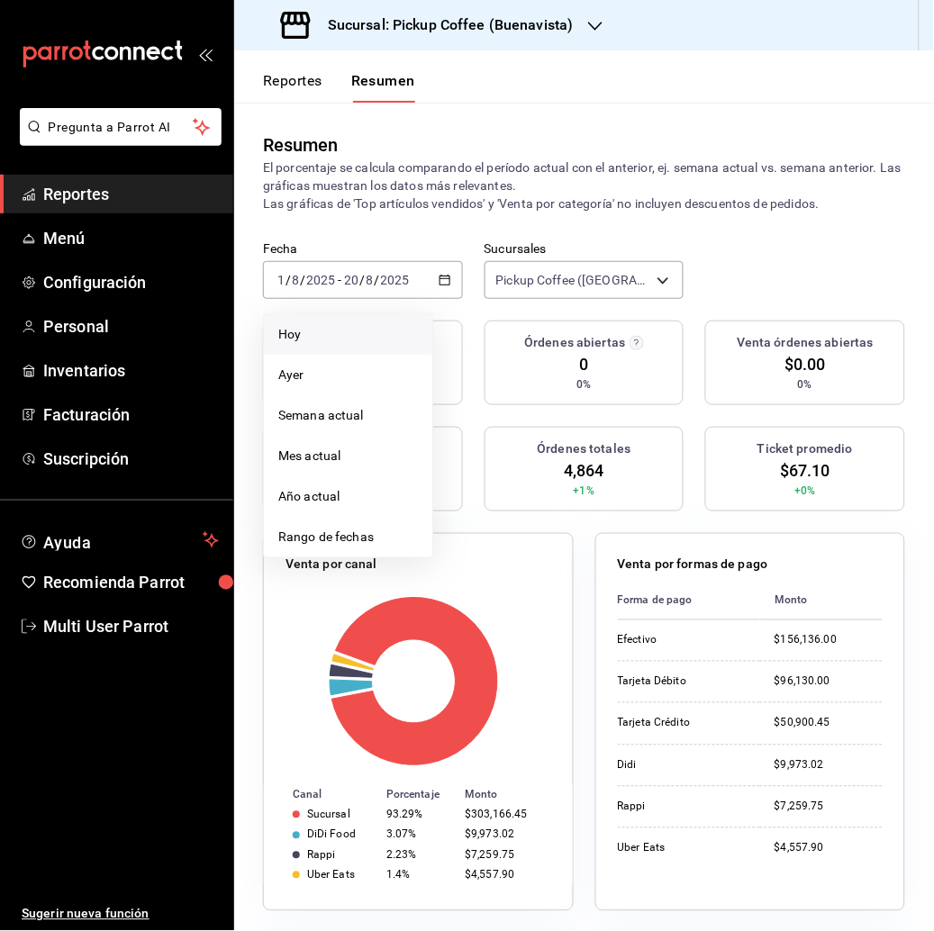
click at [320, 331] on span "Hoy" at bounding box center [348, 334] width 140 height 19
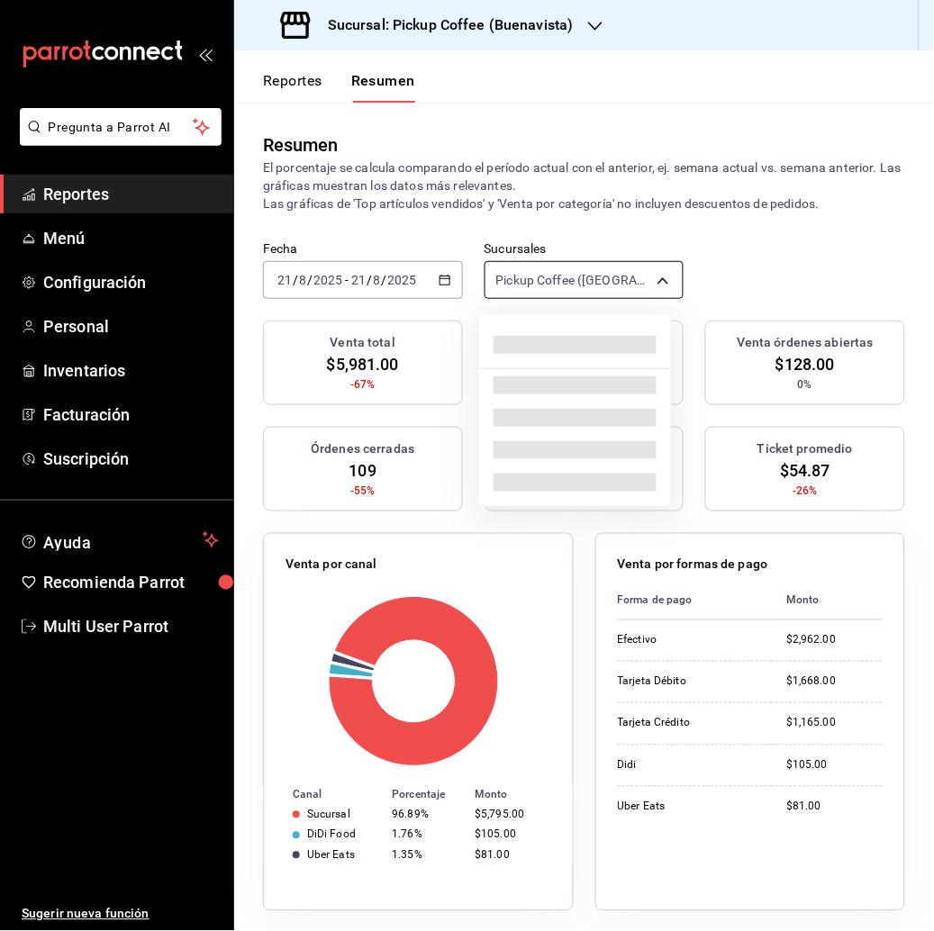
click at [648, 278] on body "Pregunta a Parrot AI Reportes Menú Configuración Personal Inventarios Facturaci…" at bounding box center [467, 465] width 934 height 931
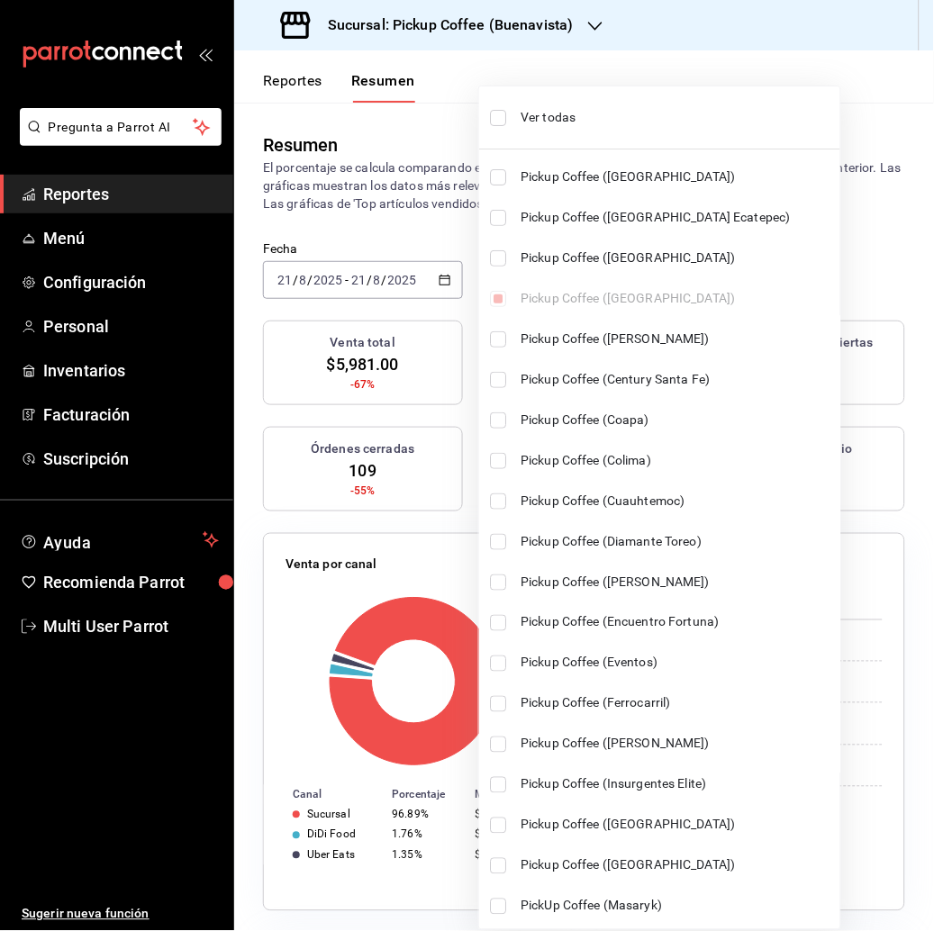
click at [509, 111] on li "Ver todas" at bounding box center [659, 118] width 361 height 48
type input "[object Object],[object Object],[object Object],[object Object],[object Object]…"
checkbox input "true"
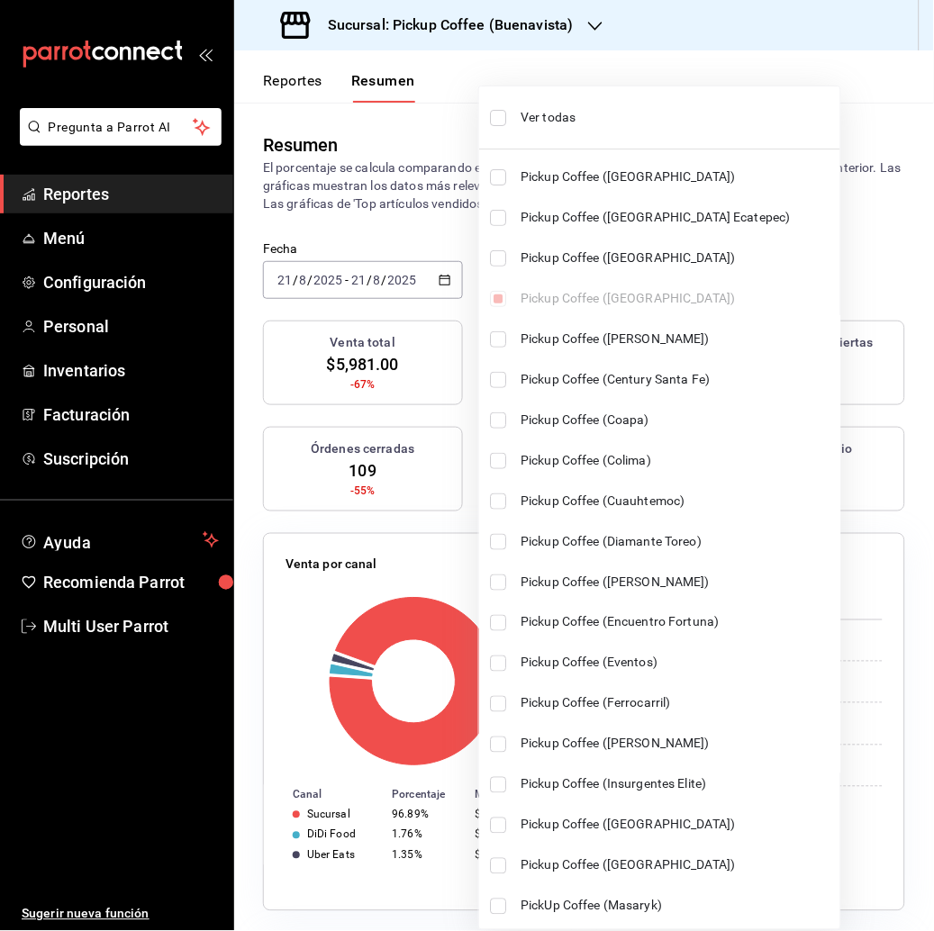
checkbox input "true"
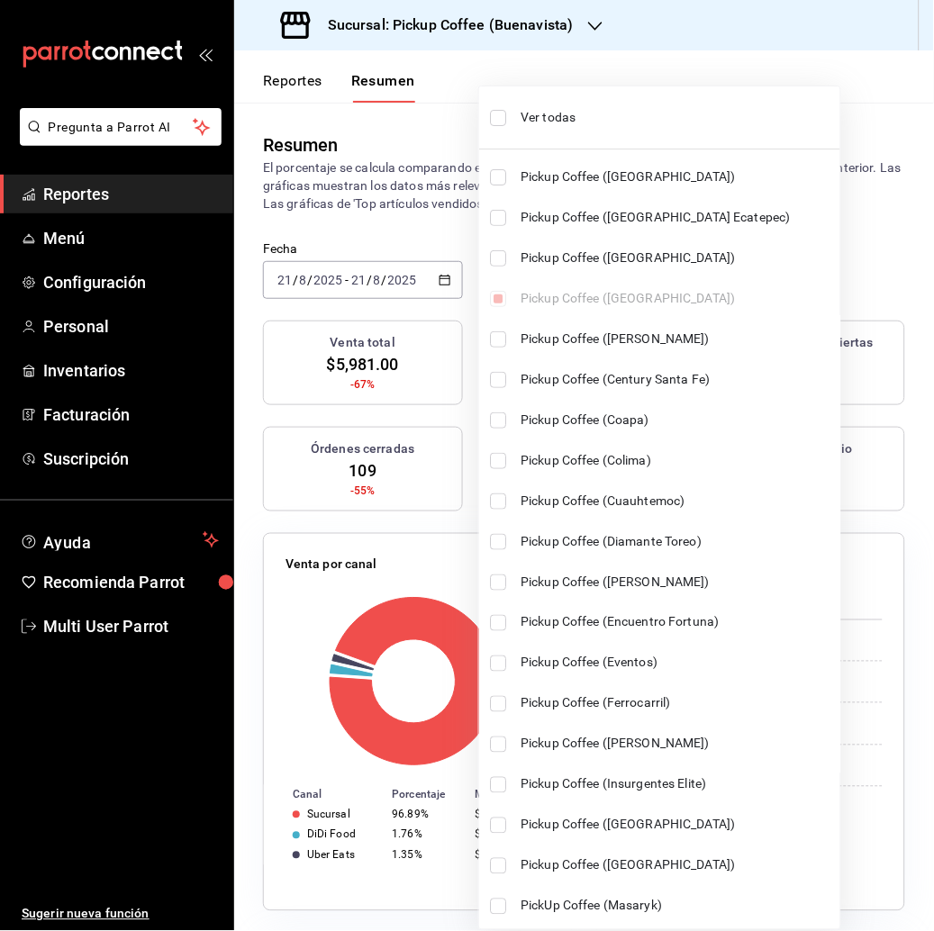
checkbox input "true"
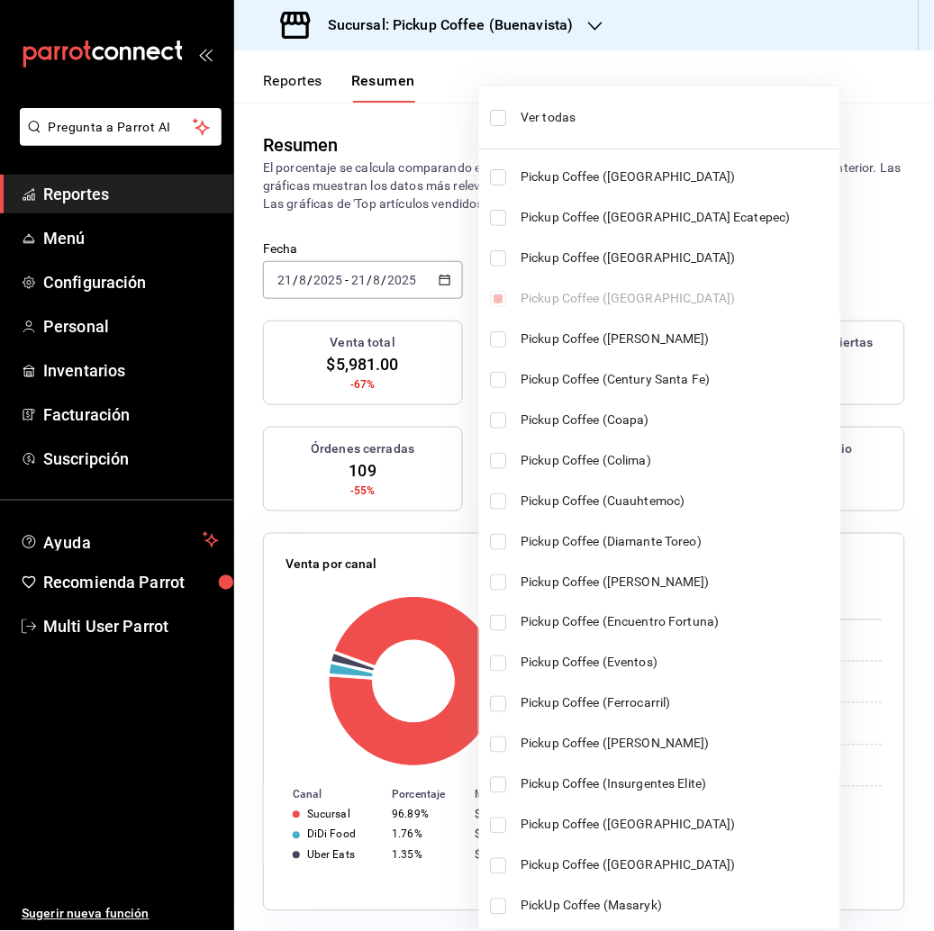
checkbox input "true"
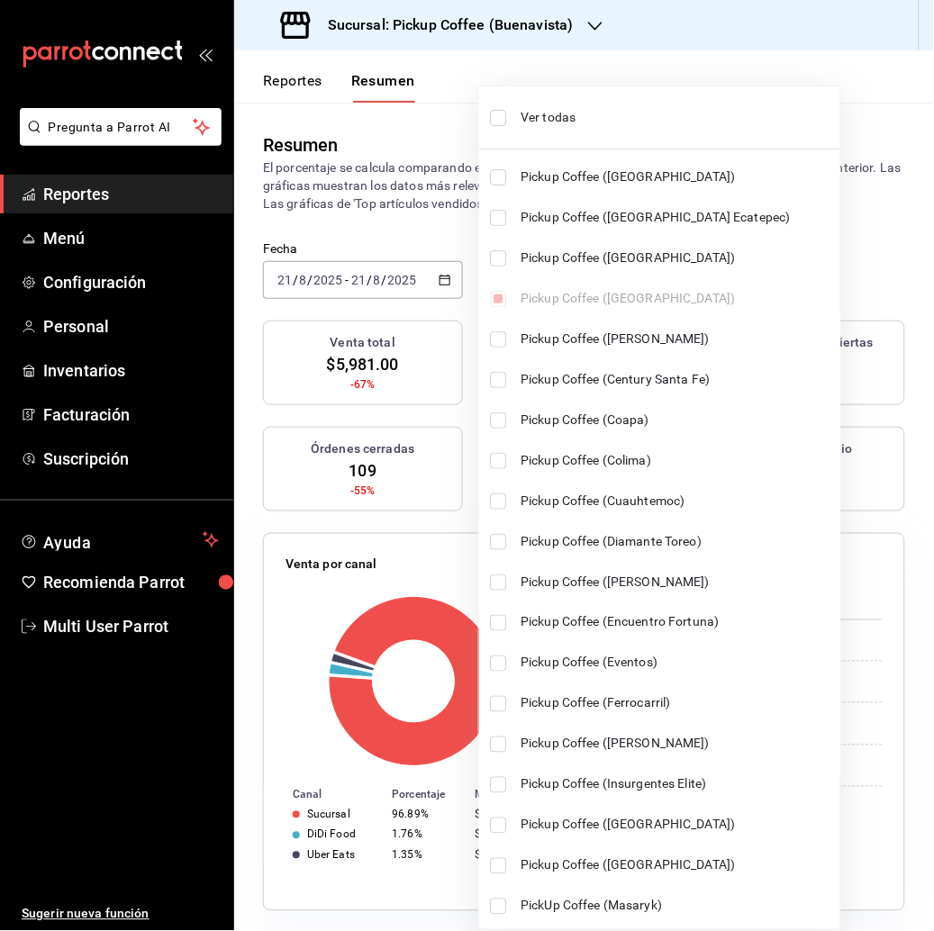
checkbox input "true"
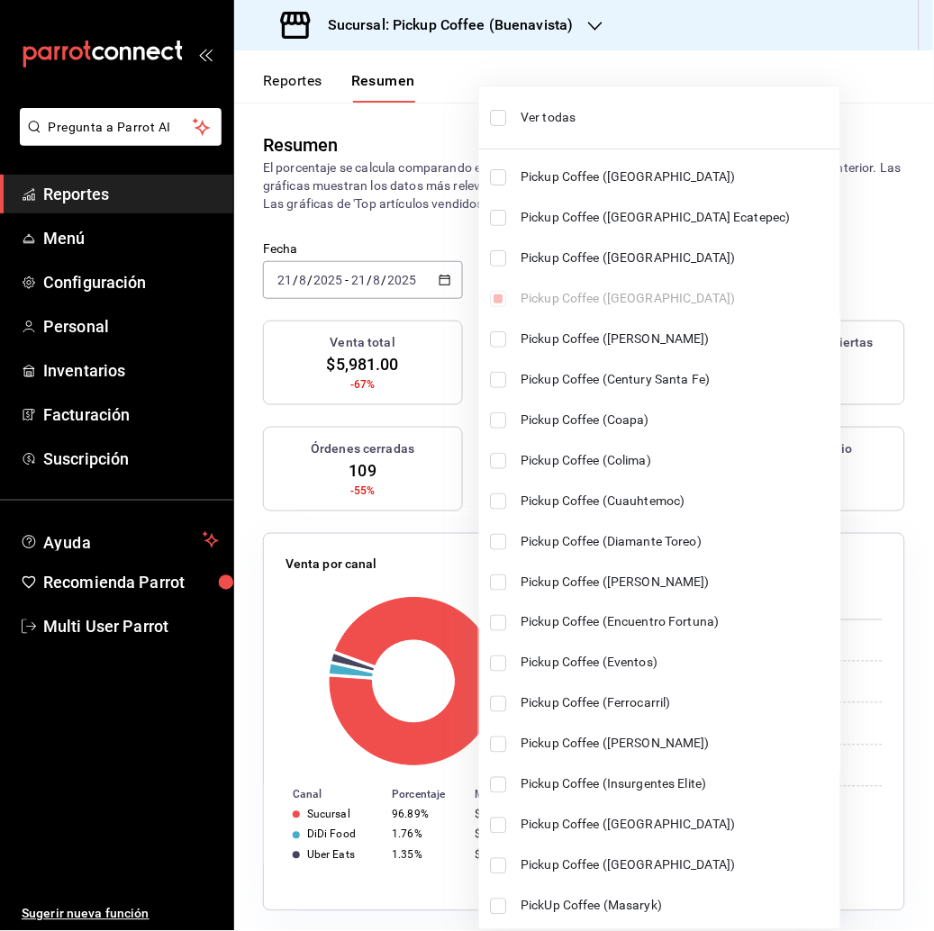
checkbox input "true"
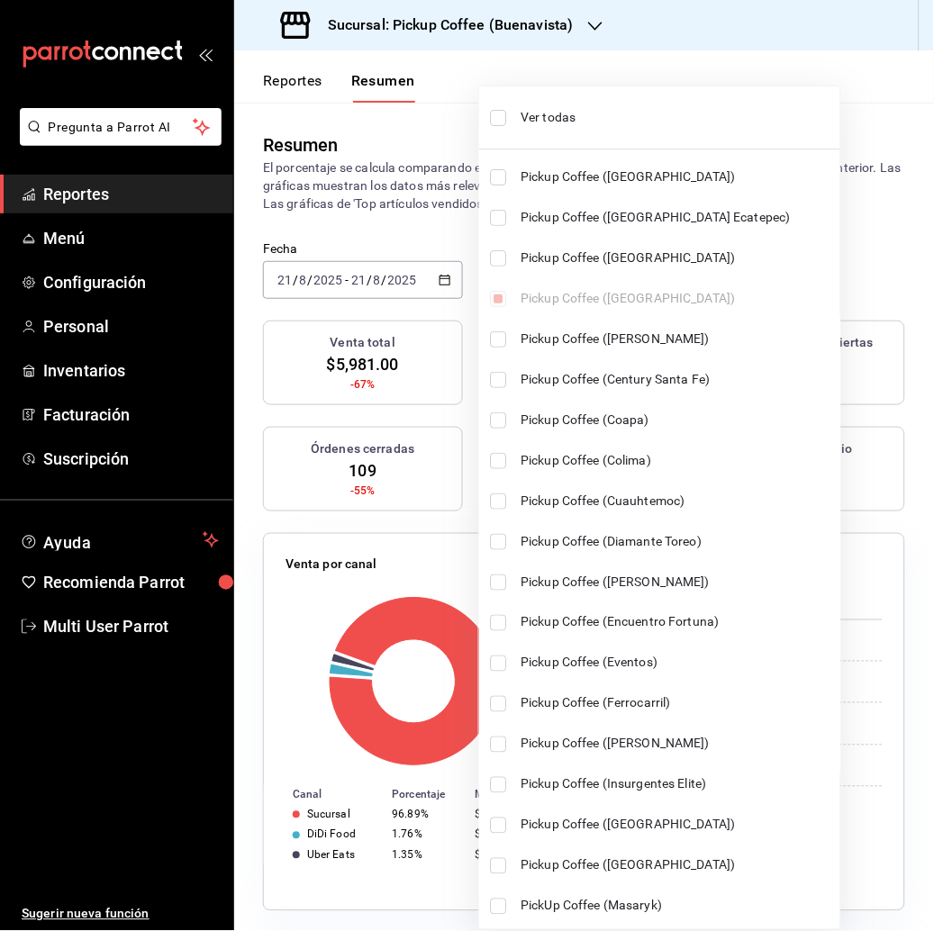
checkbox input "true"
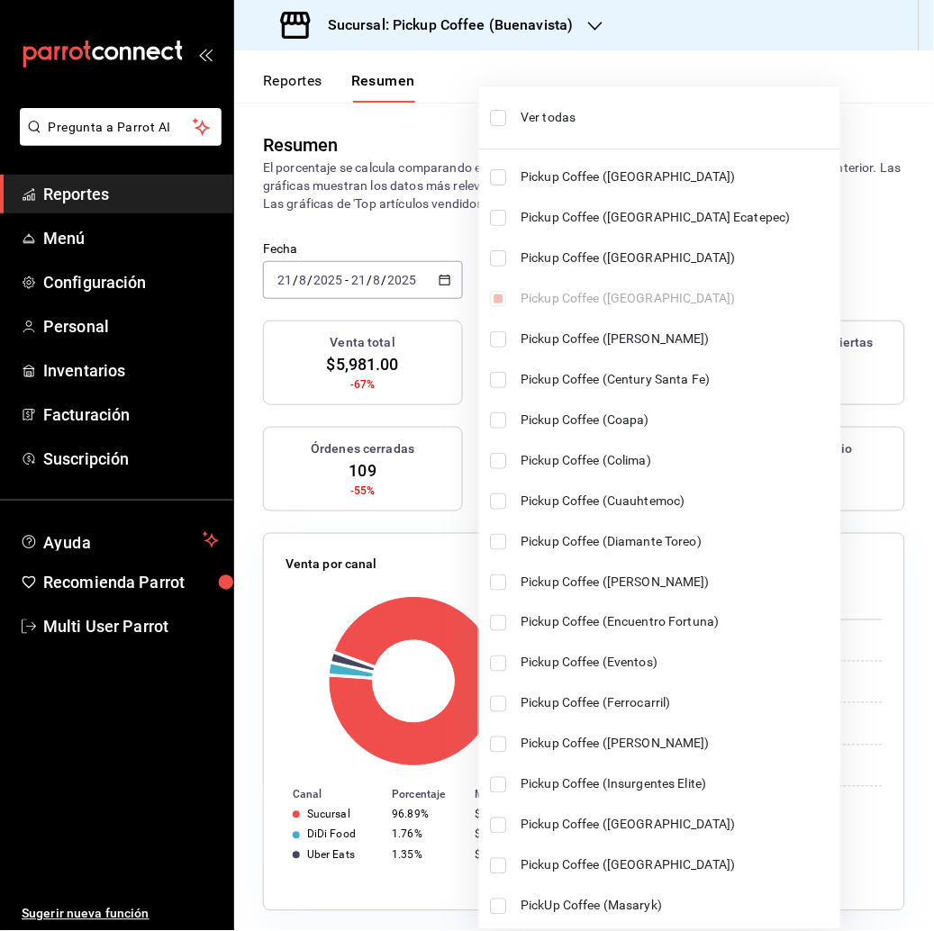
checkbox input "true"
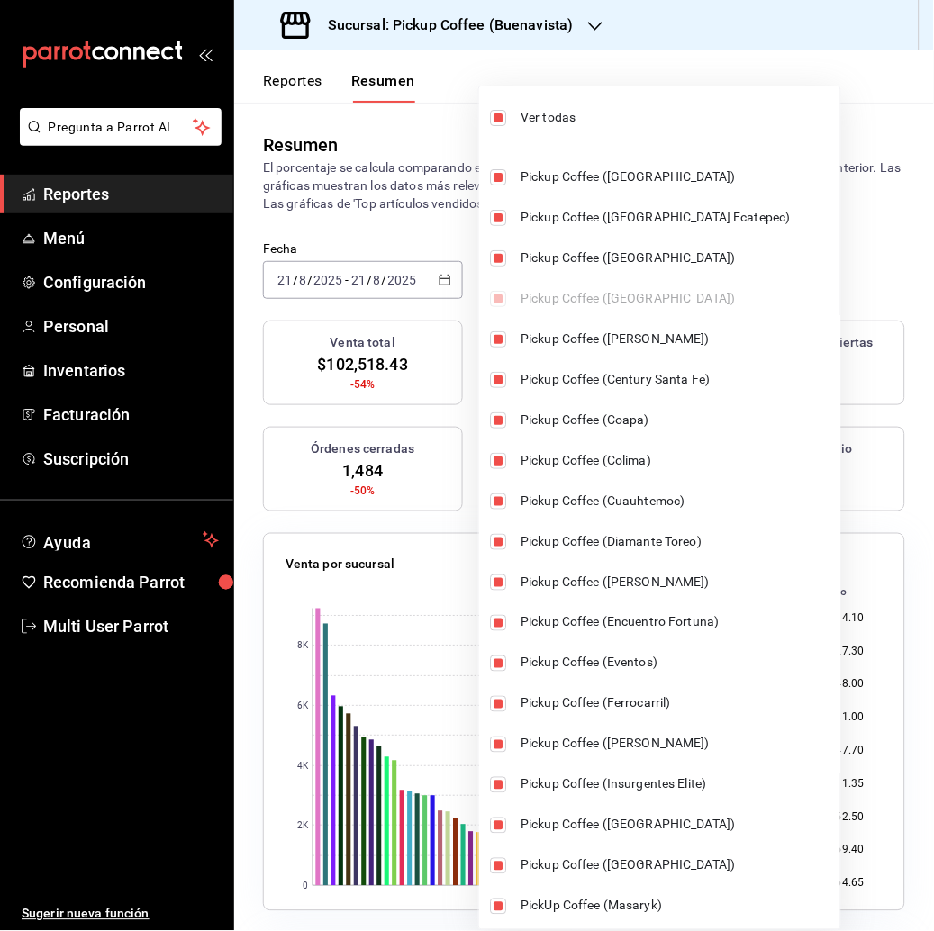
click at [856, 81] on div at bounding box center [467, 465] width 934 height 931
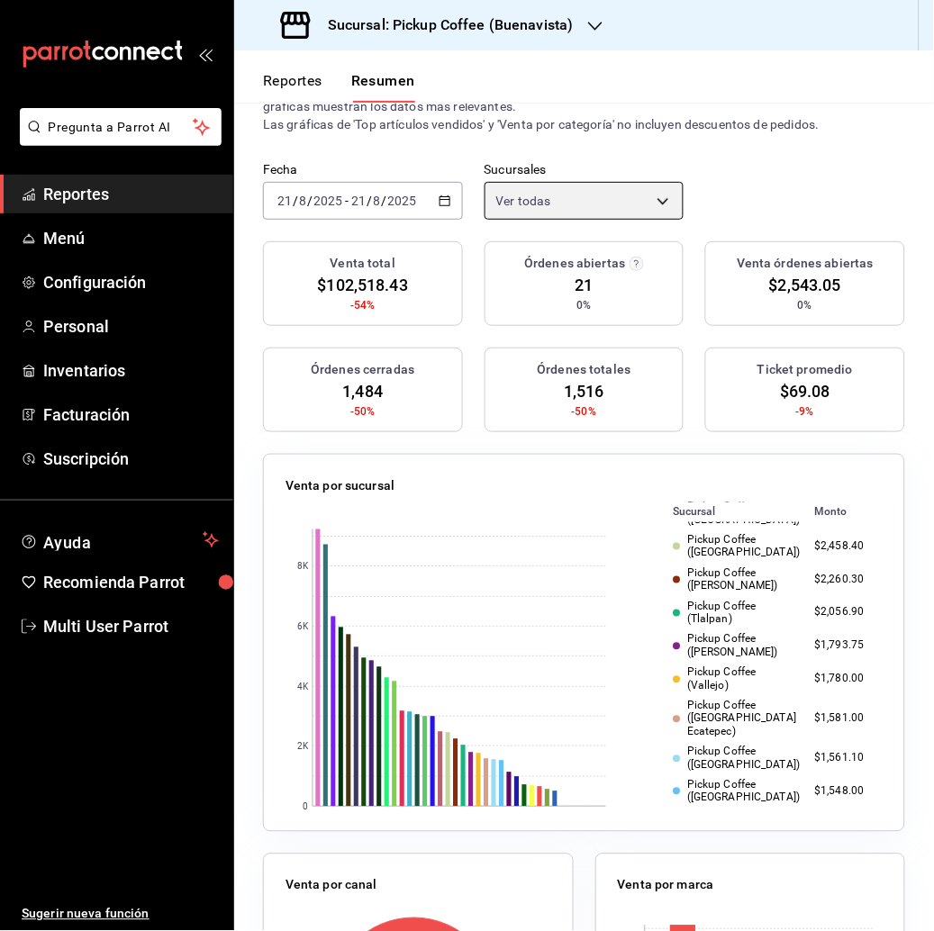
scroll to position [559, 0]
